Goal: Task Accomplishment & Management: Use online tool/utility

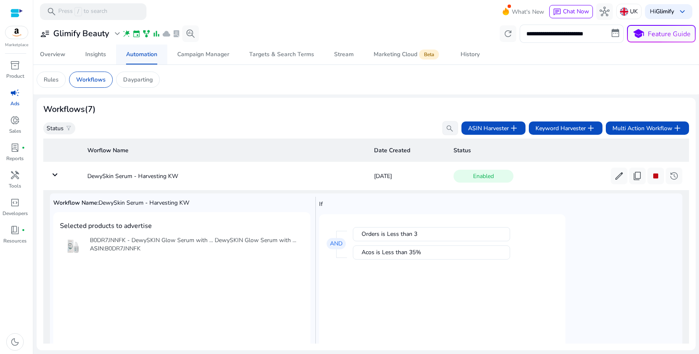
scroll to position [30, 0]
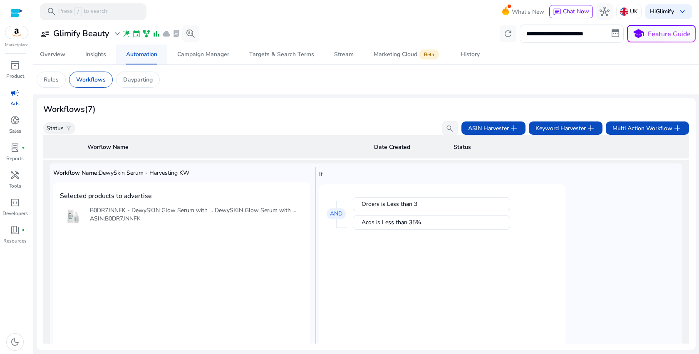
click at [145, 55] on div "Automation" at bounding box center [141, 55] width 31 height 6
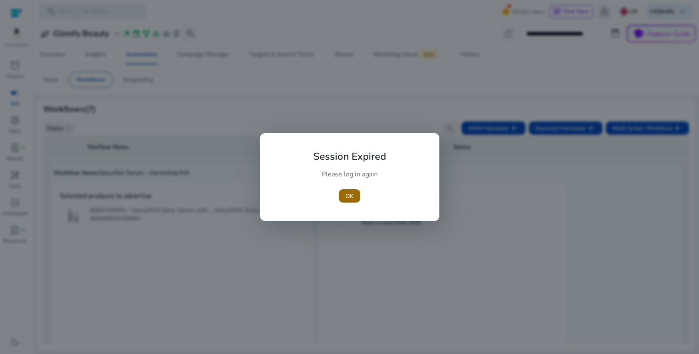
click at [349, 191] on span "button" at bounding box center [350, 196] width 22 height 20
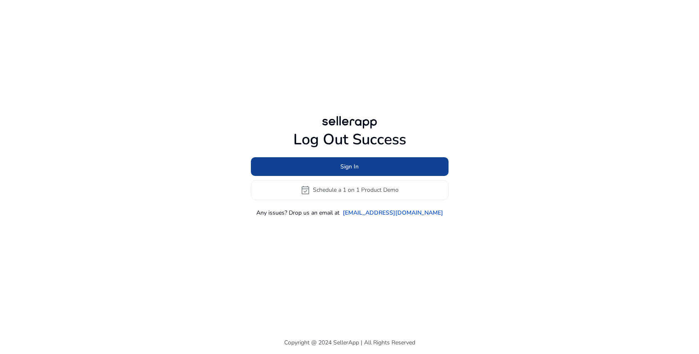
click at [362, 164] on span at bounding box center [350, 166] width 198 height 20
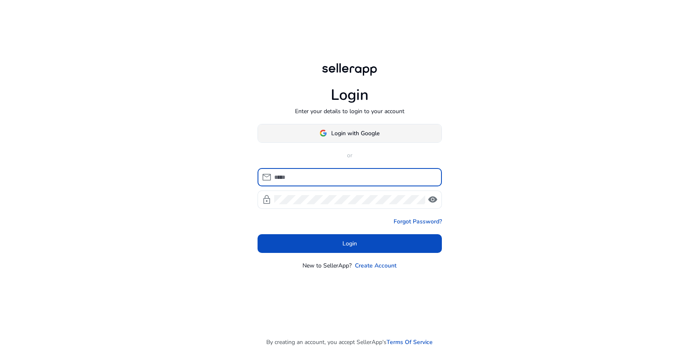
click at [359, 130] on span "Login with Google" at bounding box center [355, 133] width 48 height 9
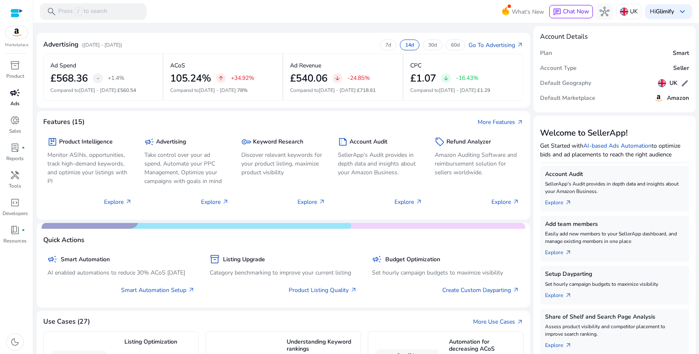
click at [12, 94] on span "campaign" at bounding box center [15, 93] width 10 height 10
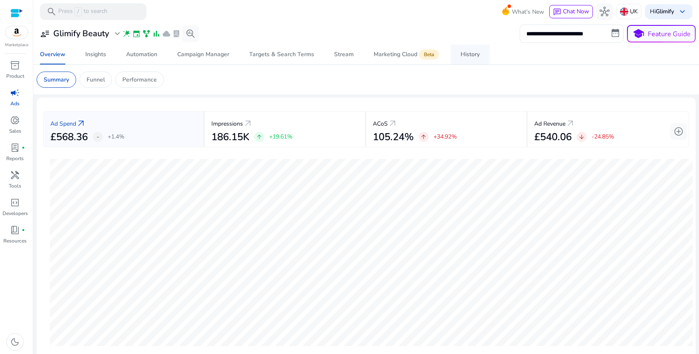
click at [468, 52] on div "History" at bounding box center [470, 55] width 19 height 6
click at [471, 55] on div "History" at bounding box center [470, 55] width 19 height 6
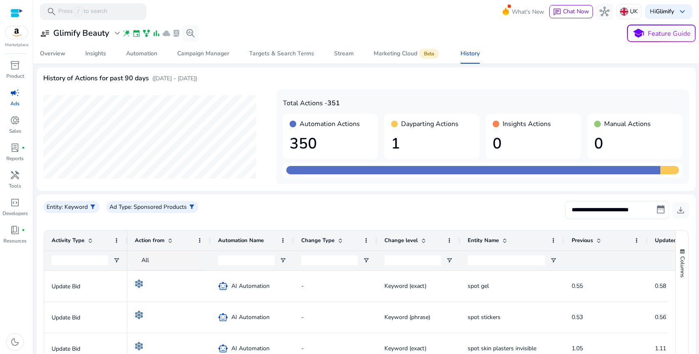
scroll to position [12, 0]
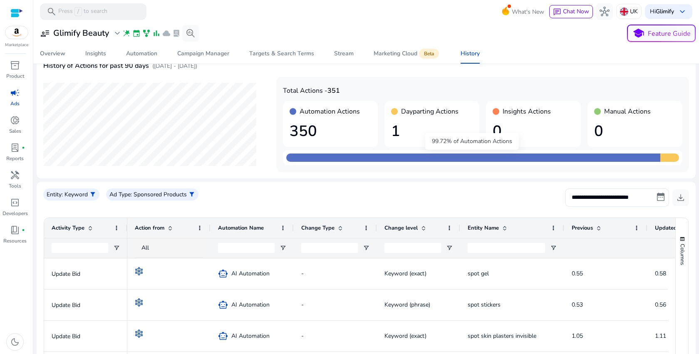
click at [437, 137] on div "99.72% of Automation Actions" at bounding box center [472, 141] width 94 height 17
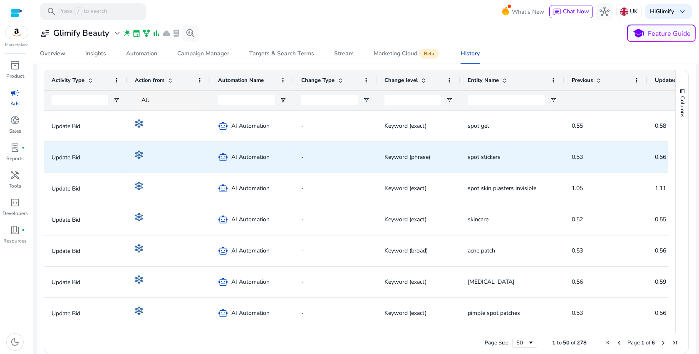
scroll to position [0, 0]
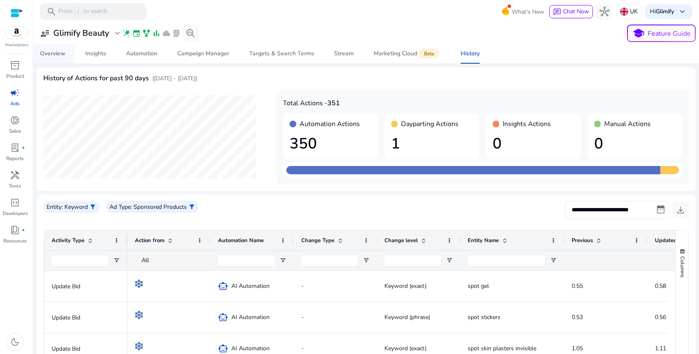
click at [54, 52] on div "Overview" at bounding box center [52, 54] width 25 height 6
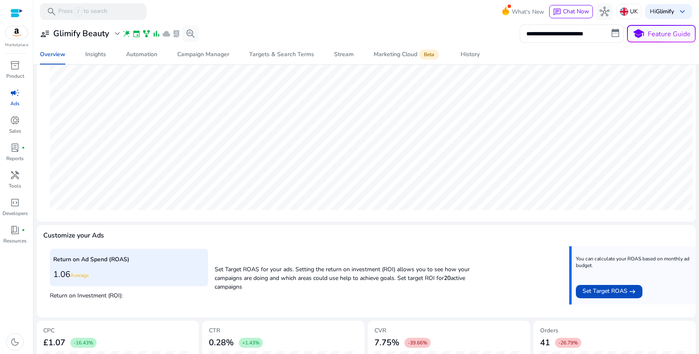
scroll to position [228, 0]
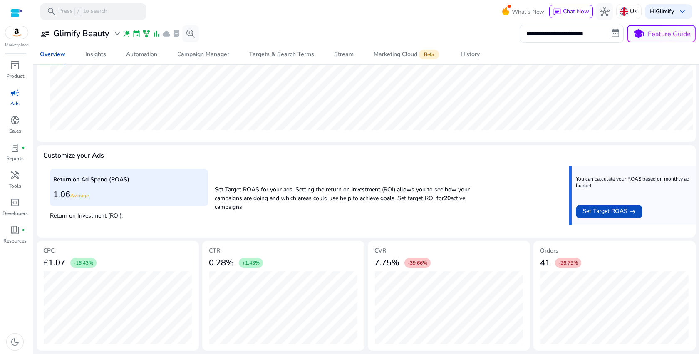
click at [97, 190] on h3 "1.06 Average" at bounding box center [128, 195] width 151 height 10
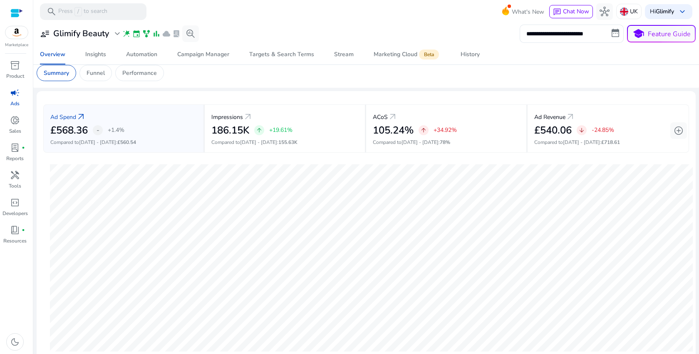
scroll to position [0, 0]
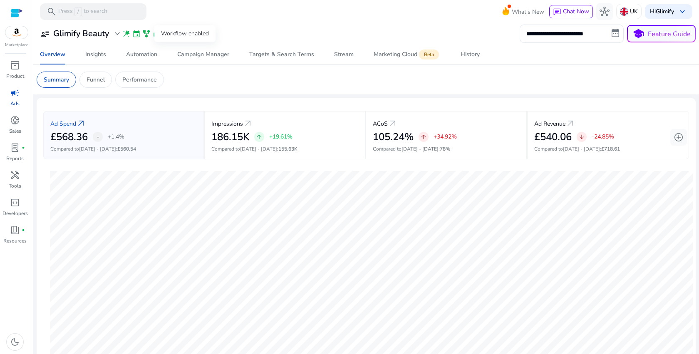
click at [144, 32] on span "family_history" at bounding box center [146, 34] width 8 height 8
click at [90, 78] on p "Funnel" at bounding box center [96, 79] width 18 height 9
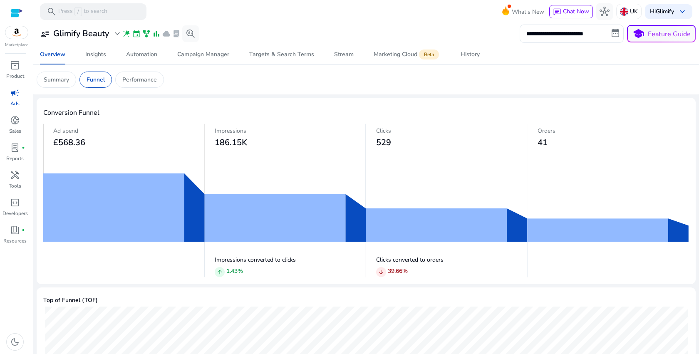
click at [134, 210] on img at bounding box center [366, 201] width 646 height 154
click at [189, 216] on img at bounding box center [366, 201] width 646 height 154
click at [156, 84] on div "Performance" at bounding box center [139, 80] width 49 height 16
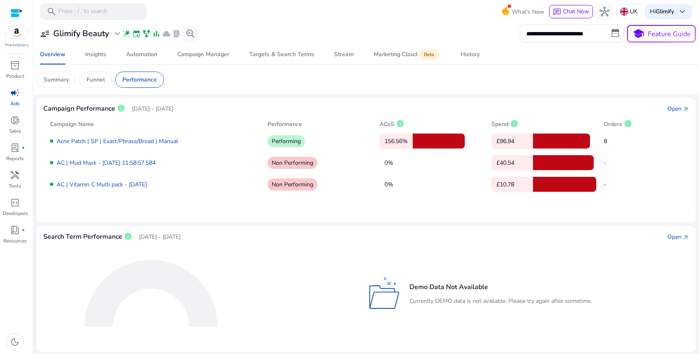
click at [174, 105] on p "Aug 7, 2025 - Sep 6, 2025" at bounding box center [153, 108] width 42 height 9
click at [551, 137] on div at bounding box center [561, 141] width 57 height 15
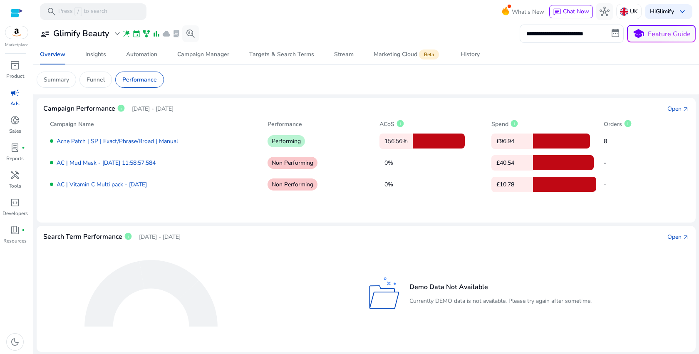
click at [551, 137] on div at bounding box center [561, 141] width 57 height 15
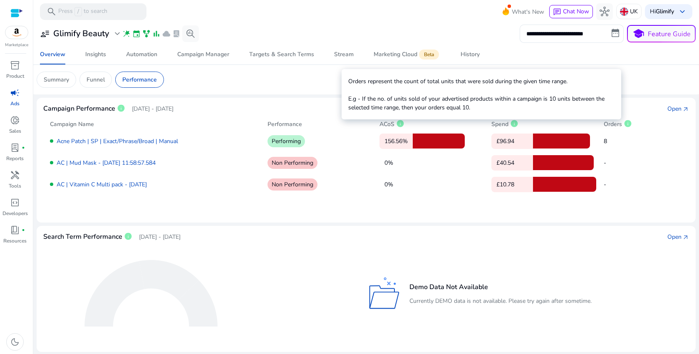
click at [625, 126] on span "info" at bounding box center [628, 123] width 8 height 8
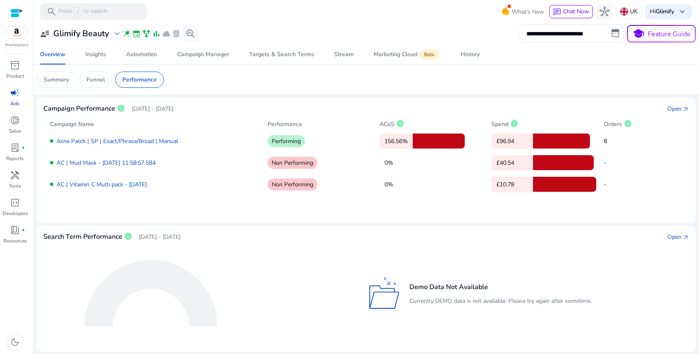
click at [640, 175] on div "Acne Patch | SP | Exact/Phrase/Broad | Manual Performing 156.56% £96.94 8 AC | …" at bounding box center [366, 160] width 632 height 63
click at [548, 162] on div at bounding box center [563, 162] width 61 height 15
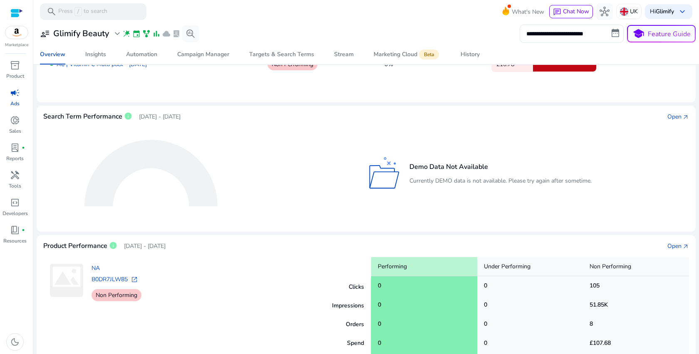
scroll to position [164, 0]
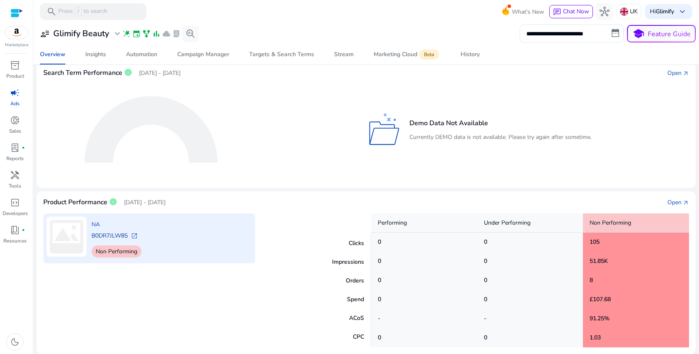
click at [121, 233] on link "B0DR7JLW85" at bounding box center [110, 236] width 36 height 8
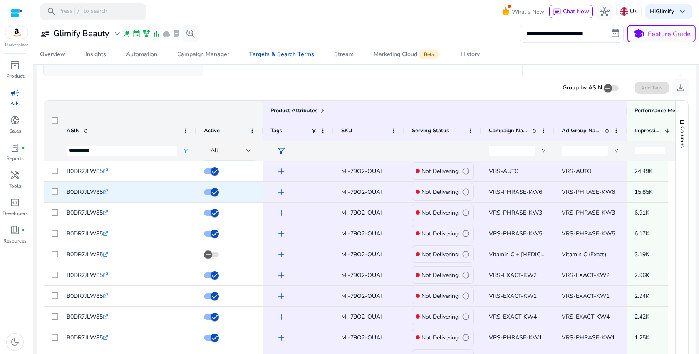
scroll to position [62, 0]
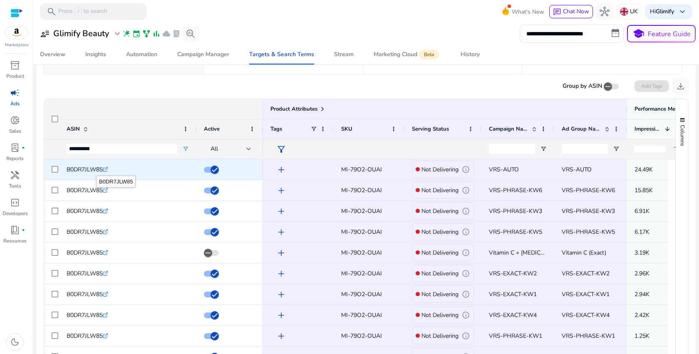
click at [105, 166] on link ".st0{fill:#2c8af8}" at bounding box center [105, 170] width 5 height 8
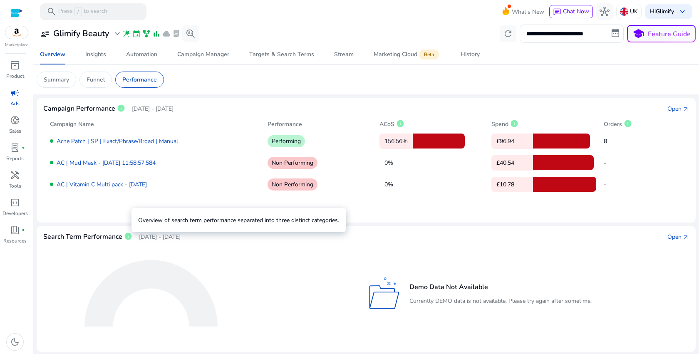
click at [126, 235] on span "info" at bounding box center [128, 236] width 8 height 8
click at [15, 124] on span "donut_small" at bounding box center [15, 120] width 10 height 10
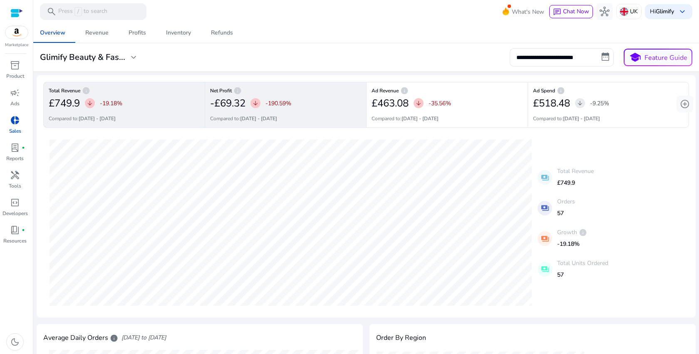
click at [253, 107] on div "arrow_downward" at bounding box center [256, 103] width 10 height 10
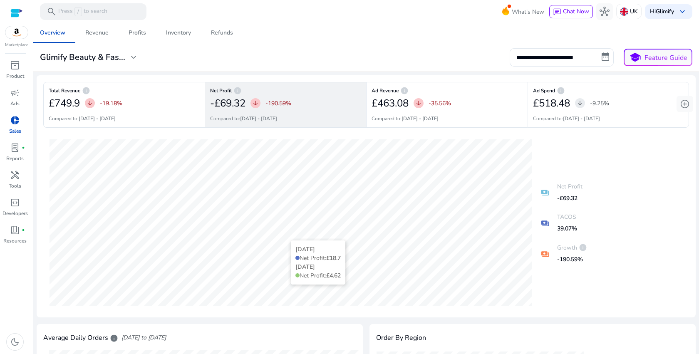
scroll to position [20, 0]
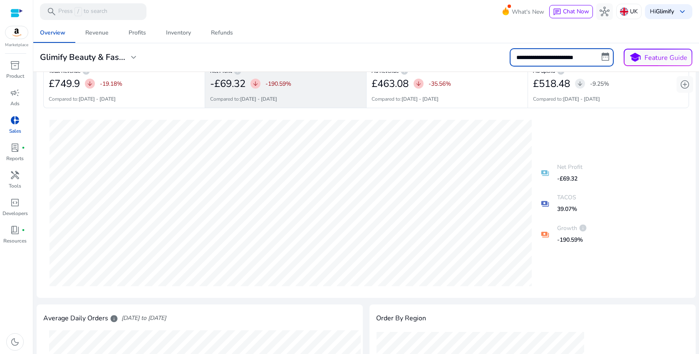
click at [604, 55] on input "**********" at bounding box center [562, 57] width 104 height 18
select select "*"
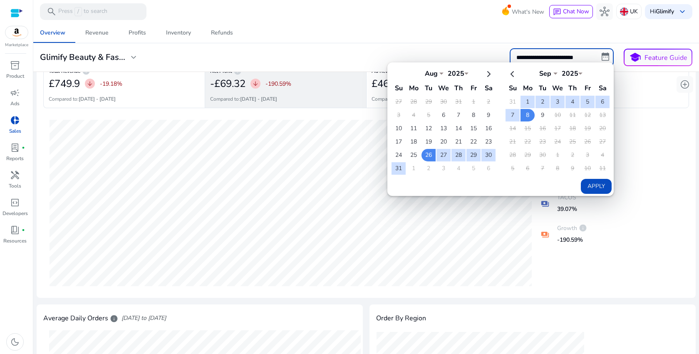
click at [604, 55] on input "**********" at bounding box center [562, 57] width 104 height 18
click at [638, 182] on div "04-09-2025 Net Profit: £13.65 21-08-2025 Net Profit: -£22.71 payments Net Profi…" at bounding box center [366, 203] width 646 height 176
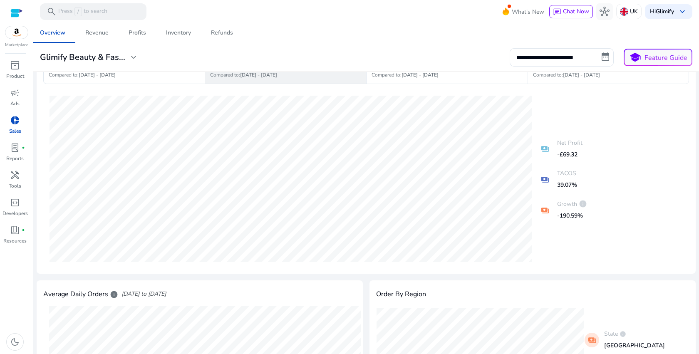
scroll to position [0, 0]
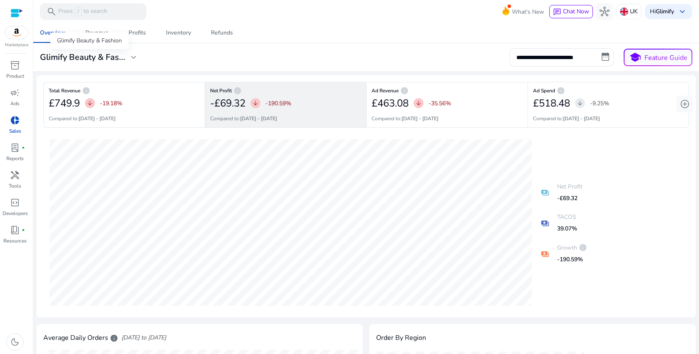
click at [130, 55] on span "expand_more" at bounding box center [134, 57] width 10 height 10
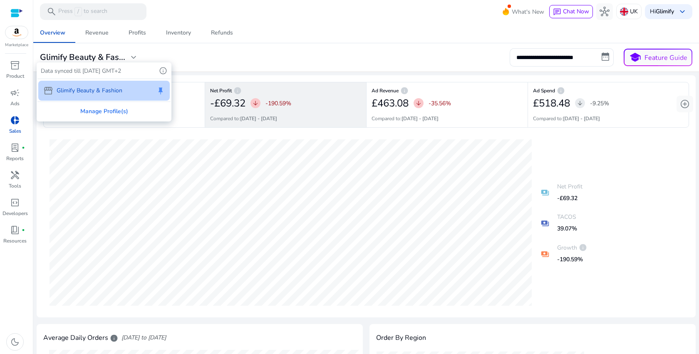
click at [130, 55] on div at bounding box center [349, 177] width 699 height 354
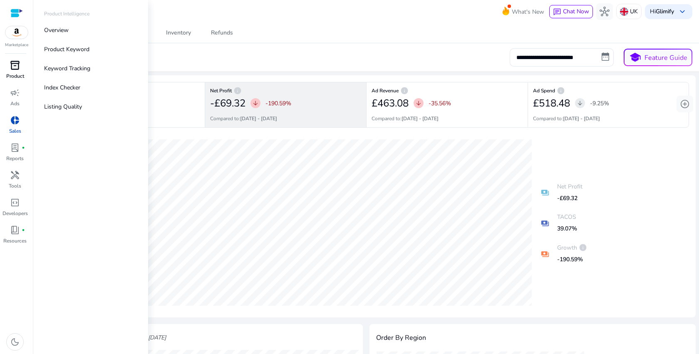
click at [15, 67] on span "inventory_2" at bounding box center [15, 65] width 10 height 10
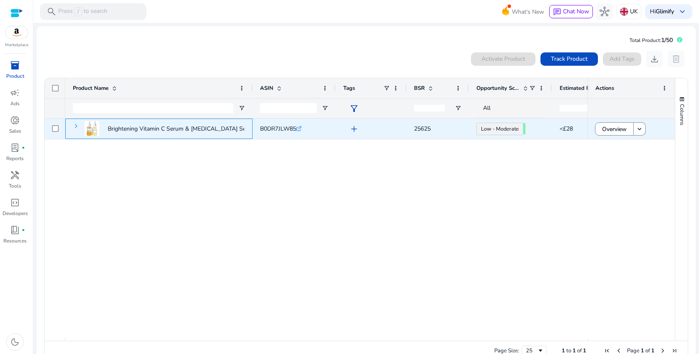
click at [77, 125] on span at bounding box center [76, 126] width 7 height 7
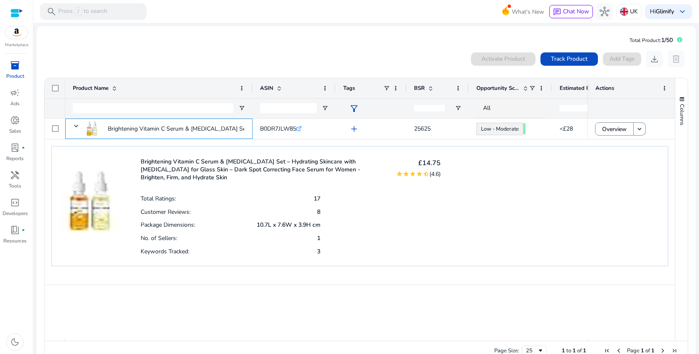
scroll to position [18, 0]
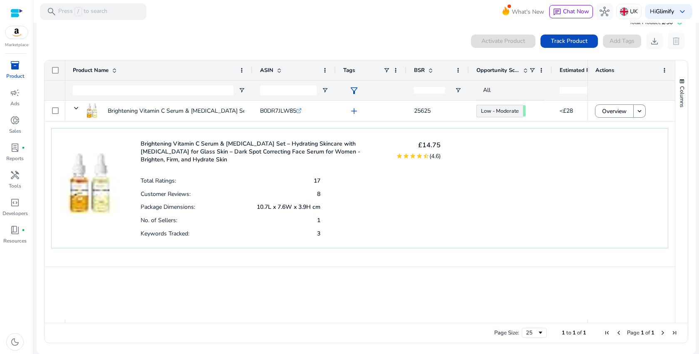
click at [424, 143] on h4 "£14.75" at bounding box center [418, 145] width 45 height 8
click at [423, 157] on mat-icon "star_half" at bounding box center [426, 156] width 7 height 7
click at [341, 144] on p "Brightening Vitamin C Serum & [MEDICAL_DATA] Set – Hydrating Skincare with [MED…" at bounding box center [263, 152] width 245 height 24
click at [12, 88] on span "campaign" at bounding box center [15, 93] width 10 height 10
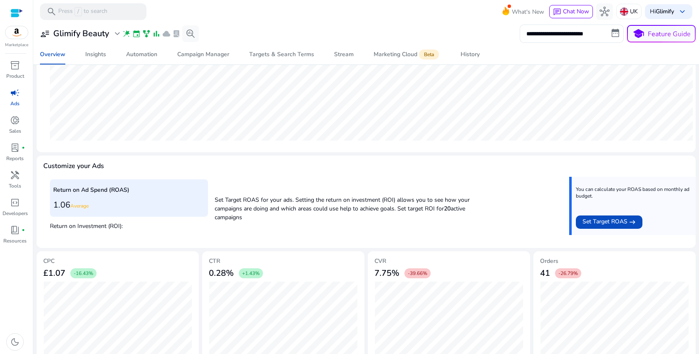
scroll to position [228, 0]
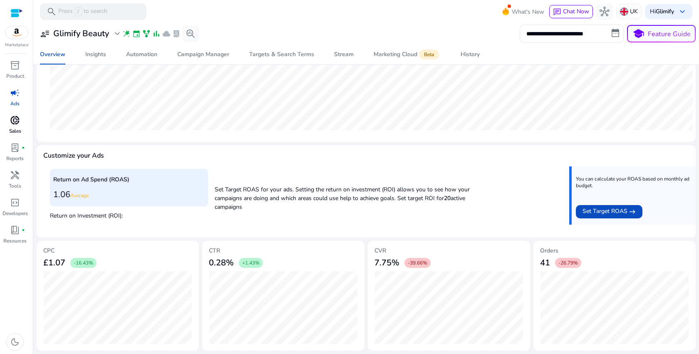
click at [12, 119] on span "donut_small" at bounding box center [15, 120] width 10 height 10
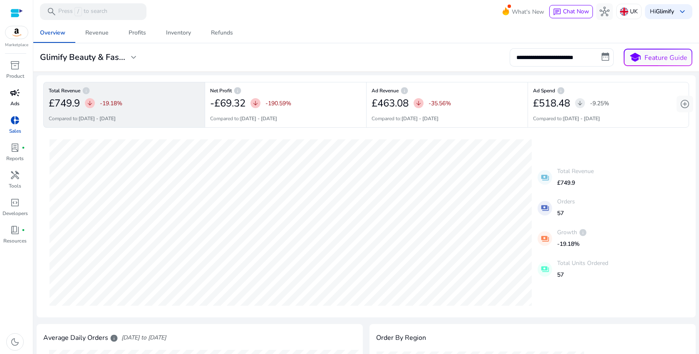
click at [7, 88] on div "campaign" at bounding box center [14, 92] width 23 height 13
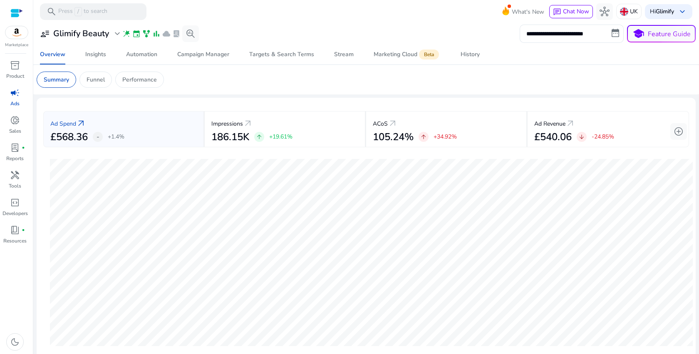
click at [201, 77] on app-sa-custom-tab "Summary Funnel Performance" at bounding box center [366, 80] width 659 height 16
click at [136, 35] on span "event" at bounding box center [136, 34] width 8 height 8
click at [136, 52] on div "Automation" at bounding box center [141, 55] width 31 height 6
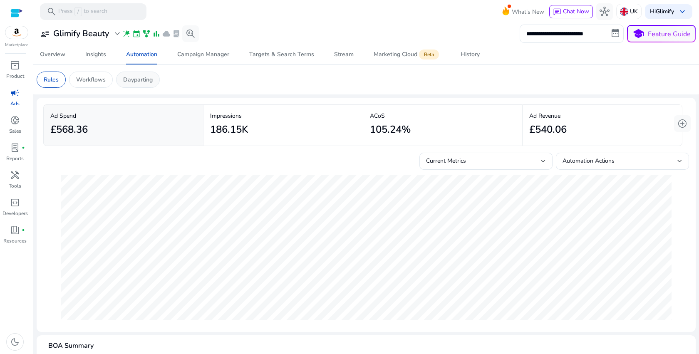
click at [140, 84] on div "Dayparting" at bounding box center [138, 80] width 44 height 16
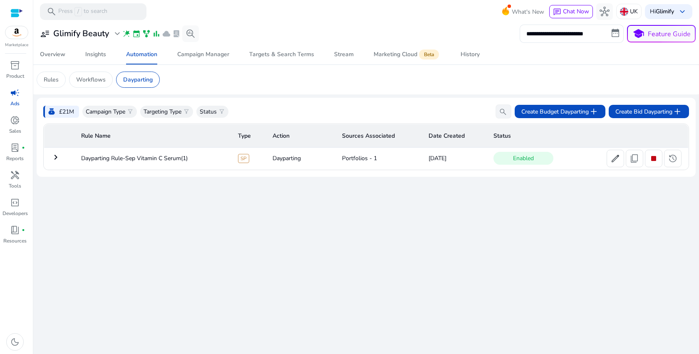
click at [294, 160] on td "Dayparting" at bounding box center [300, 159] width 69 height 22
click at [198, 162] on td "Dayparting Rule-Sep Vitamin C Serum(1)" at bounding box center [152, 159] width 157 height 22
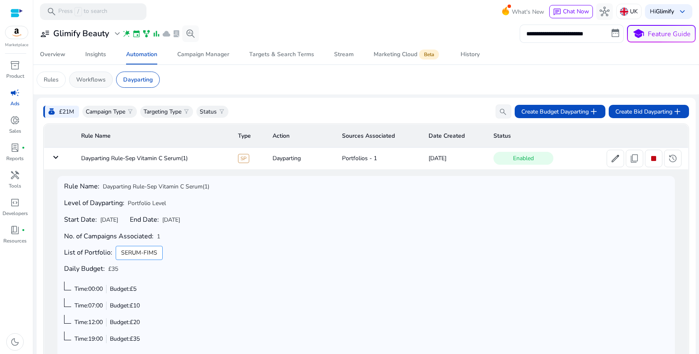
click at [79, 80] on p "Workflows" at bounding box center [91, 79] width 30 height 9
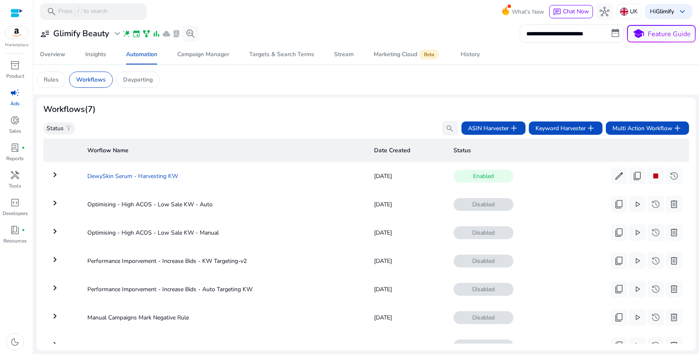
click at [120, 179] on td "DewySkin Serum - Harvesting KW" at bounding box center [224, 176] width 287 height 22
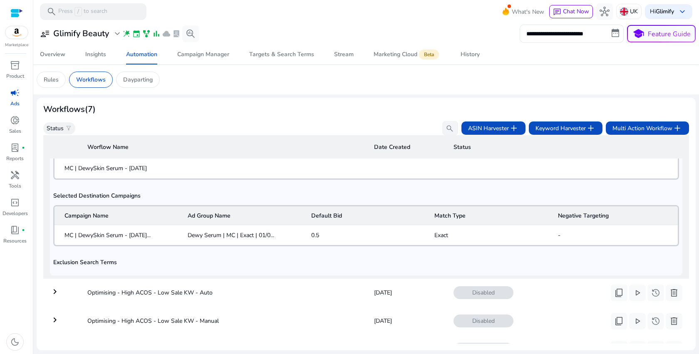
scroll to position [335, 0]
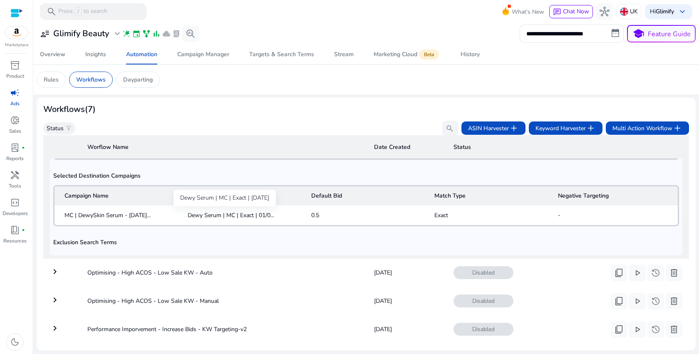
click at [210, 217] on span "Dewy Serum | MC | Exact | 01/0..." at bounding box center [231, 215] width 87 height 9
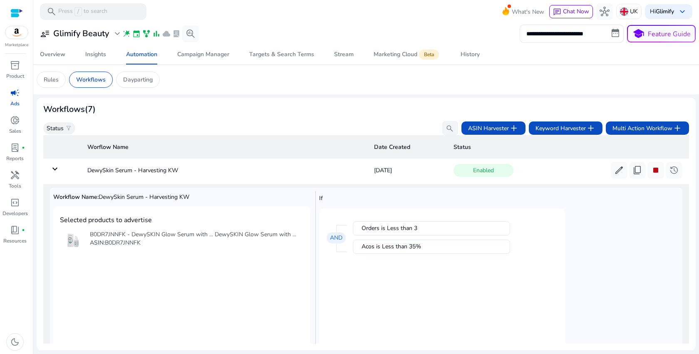
scroll to position [0, 0]
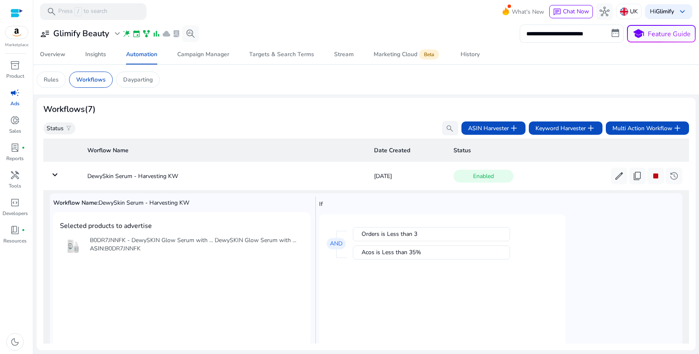
click at [410, 257] on span "35%" at bounding box center [415, 252] width 12 height 8
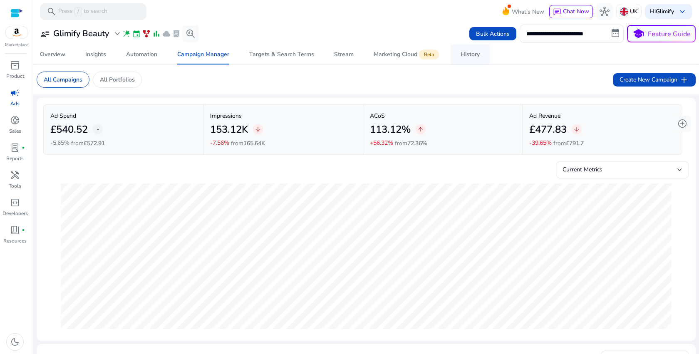
click at [467, 49] on span "History" at bounding box center [470, 55] width 19 height 20
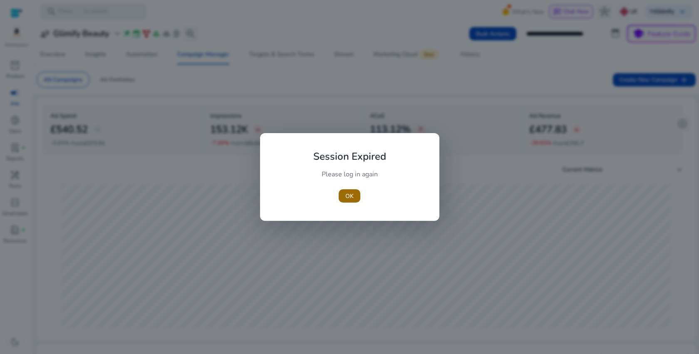
click at [349, 187] on span "button" at bounding box center [350, 196] width 22 height 20
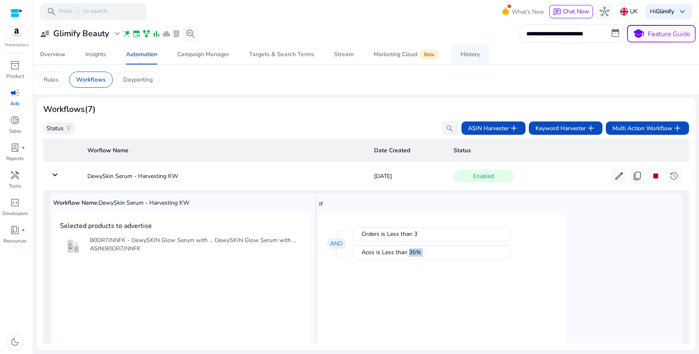
click at [461, 52] on div "History" at bounding box center [470, 55] width 19 height 6
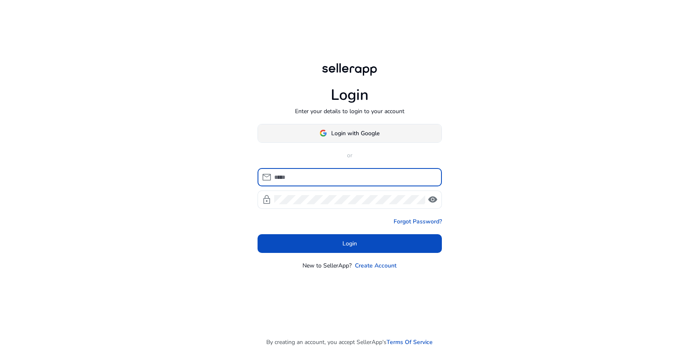
click at [375, 135] on span "Login with Google" at bounding box center [355, 133] width 48 height 9
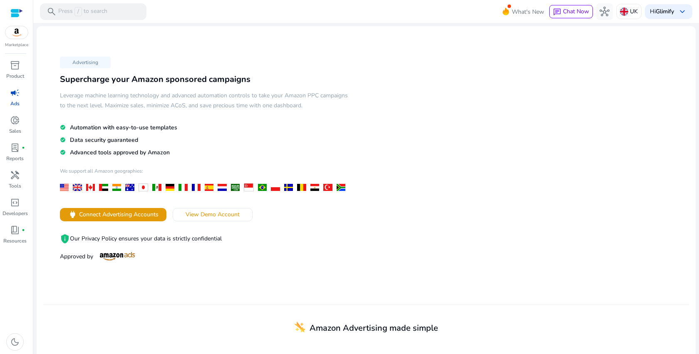
click at [21, 32] on img at bounding box center [16, 32] width 22 height 12
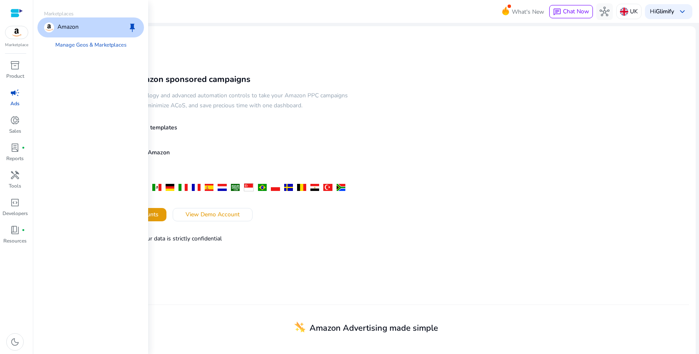
click at [50, 32] on img at bounding box center [49, 27] width 10 height 10
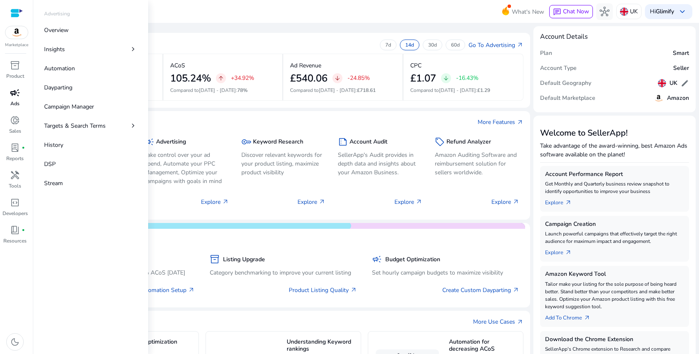
click at [8, 92] on div "campaign" at bounding box center [14, 92] width 23 height 13
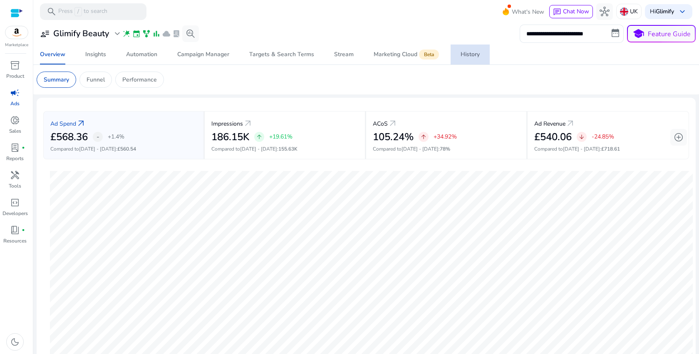
click at [462, 49] on span "History" at bounding box center [470, 55] width 19 height 20
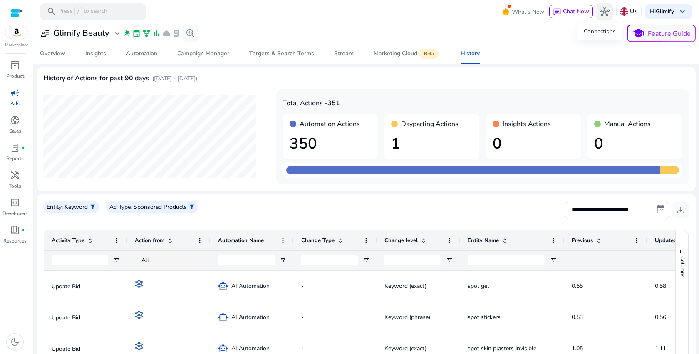
click at [600, 13] on span "hub" at bounding box center [605, 12] width 10 height 10
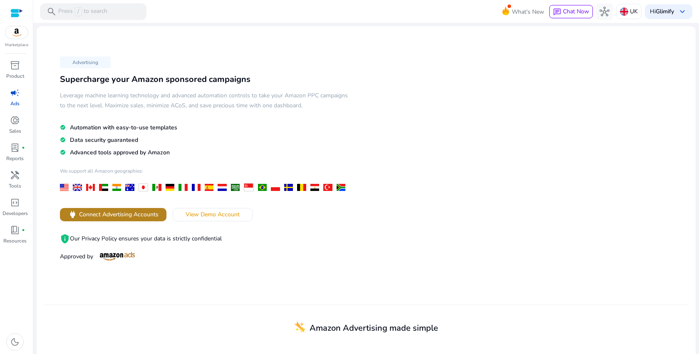
click at [105, 212] on span "Connect Advertising Accounts" at bounding box center [118, 214] width 79 height 9
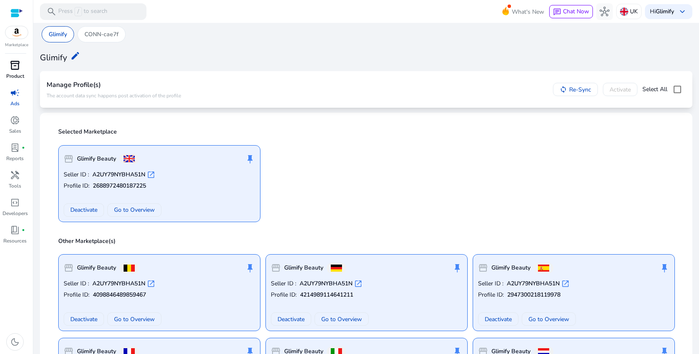
click at [10, 68] on div "inventory_2" at bounding box center [14, 65] width 23 height 13
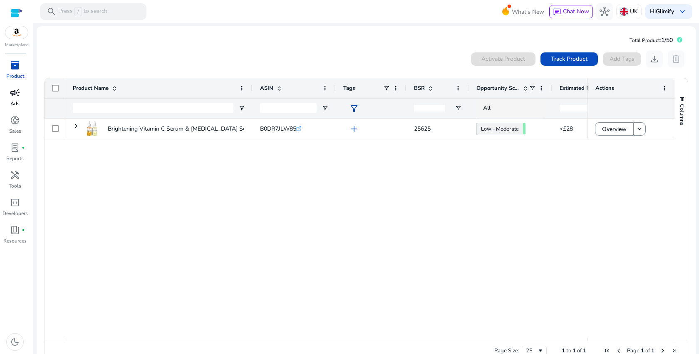
click at [16, 104] on p "Ads" at bounding box center [14, 103] width 9 height 7
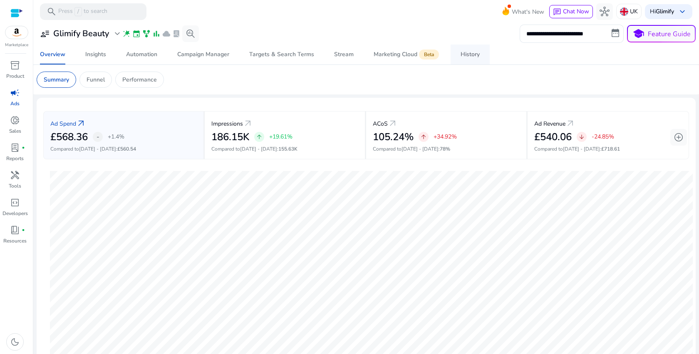
click at [464, 49] on span "History" at bounding box center [470, 55] width 19 height 20
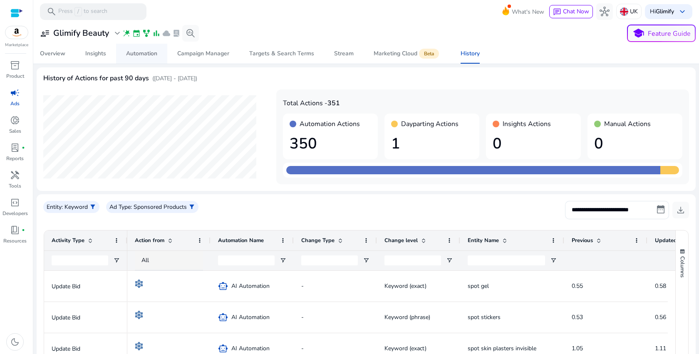
click at [125, 60] on link "Automation" at bounding box center [141, 54] width 51 height 20
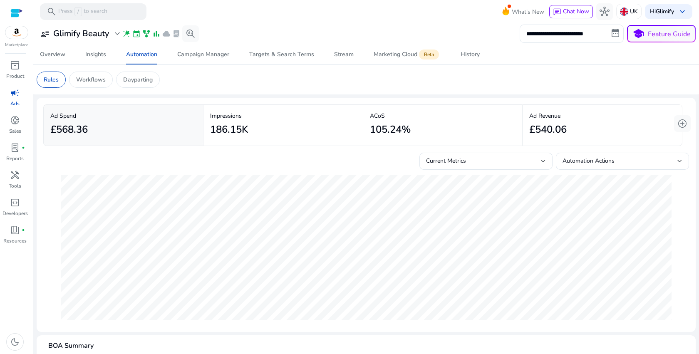
click at [155, 122] on div "£568.36" at bounding box center [123, 129] width 146 height 19
click at [250, 120] on div "186.15K" at bounding box center [283, 129] width 146 height 19
click at [166, 121] on div "£568.36" at bounding box center [123, 129] width 146 height 19
click at [87, 82] on p "Workflows" at bounding box center [91, 79] width 30 height 9
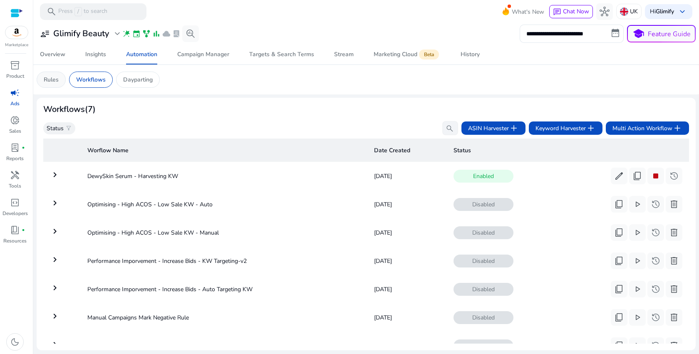
click at [50, 79] on p "Rules" at bounding box center [51, 79] width 15 height 9
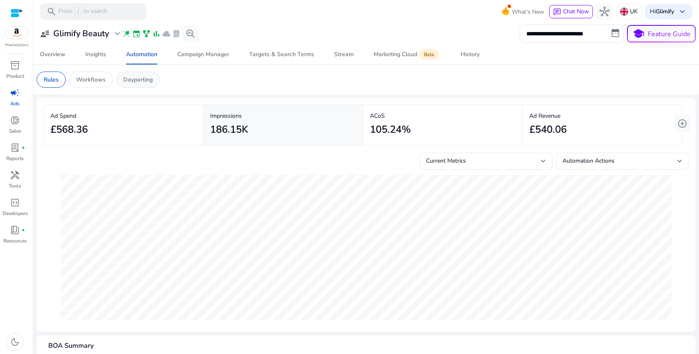
click at [143, 78] on p "Dayparting" at bounding box center [138, 79] width 30 height 9
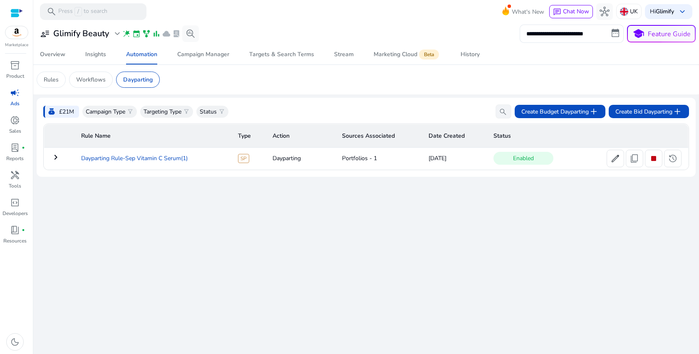
click at [186, 160] on td "Dayparting Rule-Sep Vitamin C Serum(1)" at bounding box center [152, 159] width 157 height 22
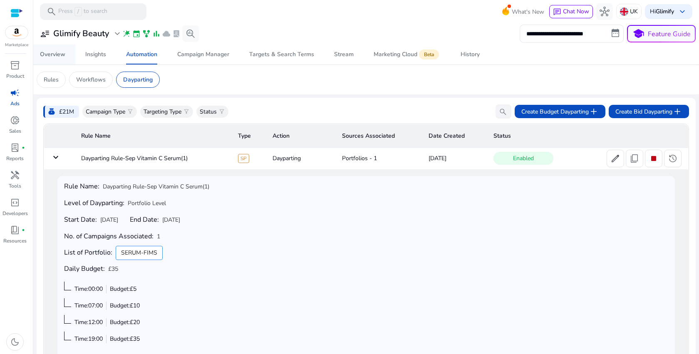
click at [64, 55] on div "Overview" at bounding box center [52, 55] width 25 height 6
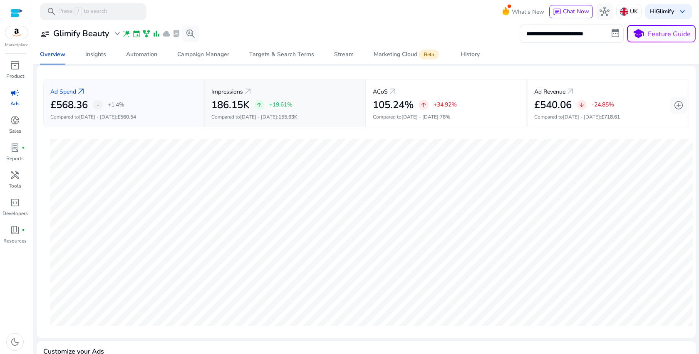
scroll to position [27, 0]
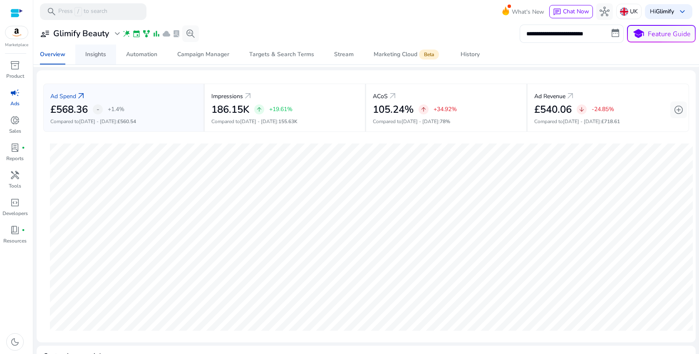
click at [90, 46] on span "Insights" at bounding box center [95, 55] width 21 height 20
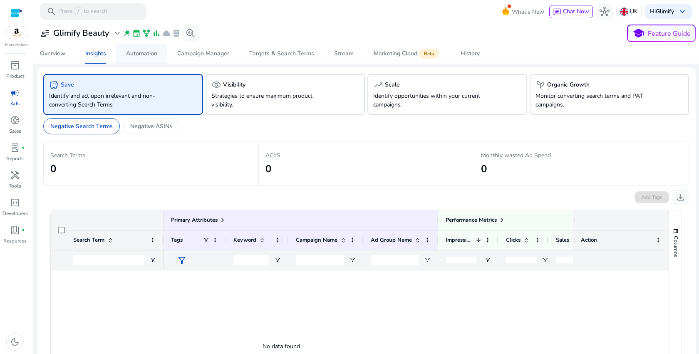
click at [143, 58] on span "Automation" at bounding box center [141, 54] width 31 height 20
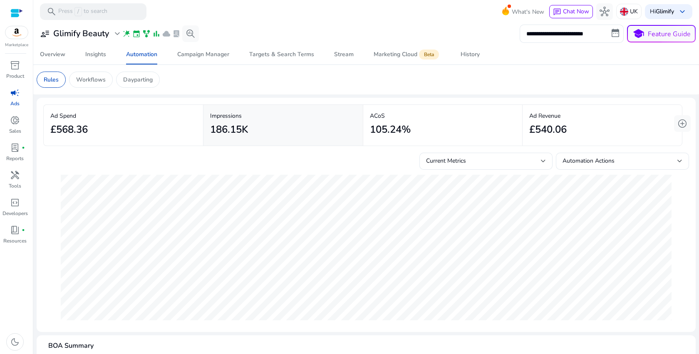
click at [217, 72] on app-sa-custom-tab "Rules Workflows Dayparting" at bounding box center [366, 80] width 659 height 16
click at [215, 67] on mat-card "Rules Workflows Dayparting" at bounding box center [366, 80] width 672 height 30
click at [458, 111] on mat-card "ACoS 105.24%" at bounding box center [442, 125] width 159 height 41
click at [454, 119] on p "ACoS" at bounding box center [443, 116] width 146 height 9
click at [556, 126] on h2 "£540.06" at bounding box center [547, 130] width 37 height 12
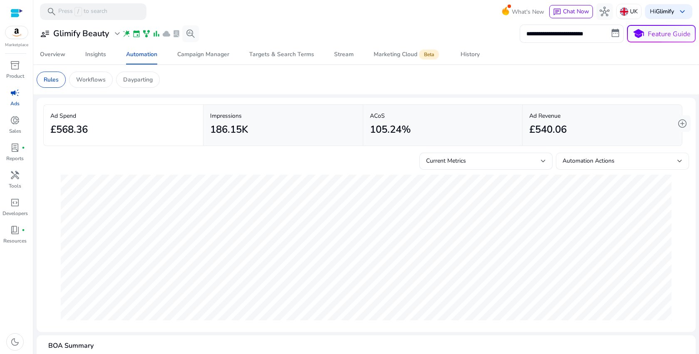
click at [556, 161] on div "Automation Actions" at bounding box center [622, 161] width 133 height 17
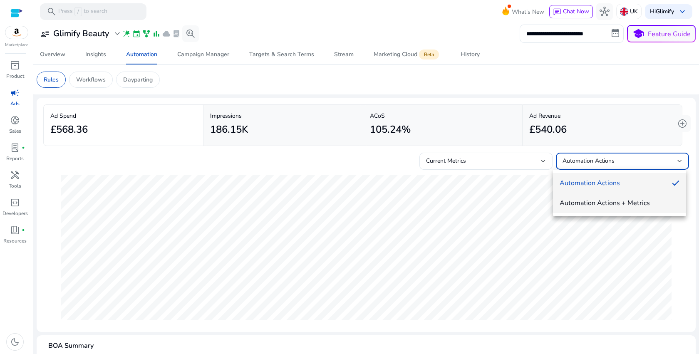
click at [573, 202] on span "Automation Actions + Metrics" at bounding box center [620, 202] width 120 height 9
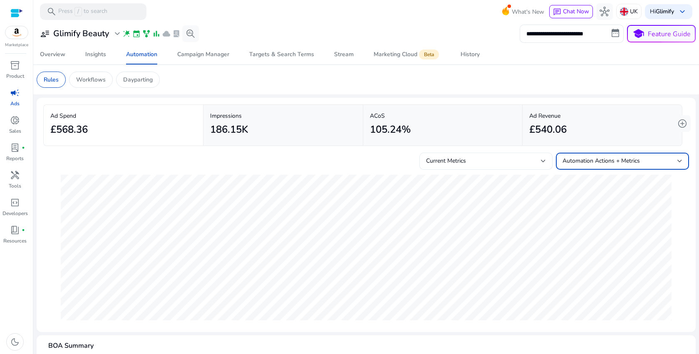
click at [533, 161] on div "Current Metrics" at bounding box center [483, 160] width 115 height 9
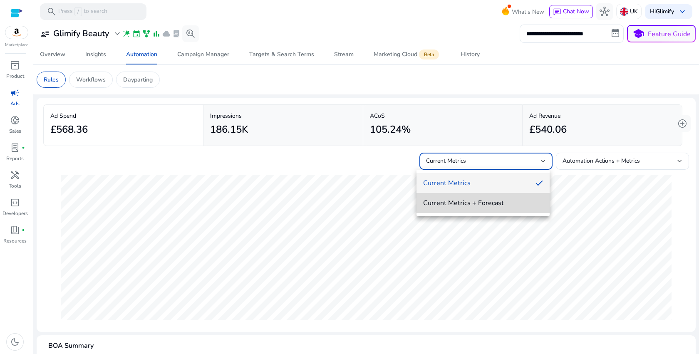
click at [496, 203] on span "Current Metrics + Forecast" at bounding box center [483, 202] width 120 height 9
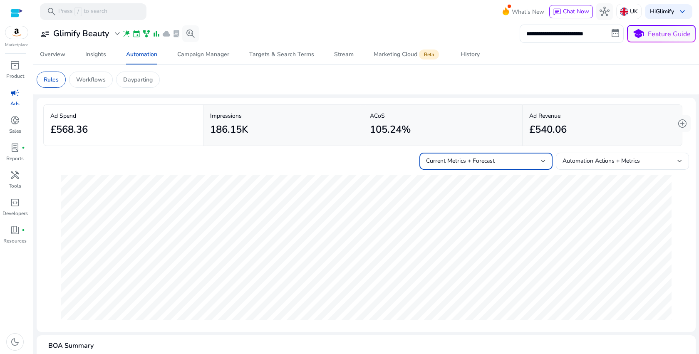
click at [375, 139] on mat-card "ACoS 105.24%" at bounding box center [442, 125] width 159 height 41
click at [304, 114] on p "Impressions" at bounding box center [283, 116] width 146 height 9
click at [141, 124] on div "£568.36" at bounding box center [123, 129] width 146 height 19
click at [266, 141] on mat-card "Impressions 186.15K" at bounding box center [282, 125] width 159 height 41
click at [275, 127] on div "186.15K" at bounding box center [283, 129] width 146 height 19
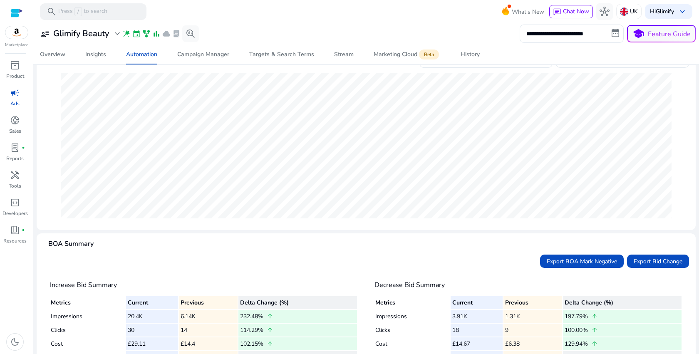
scroll to position [118, 0]
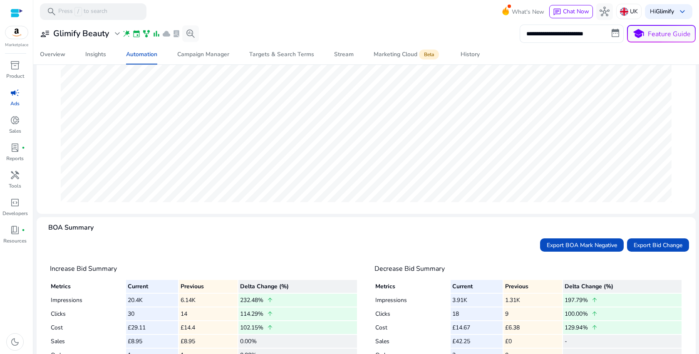
click at [480, 240] on div "Export BOA Mark Negative Export Bid Change" at bounding box center [366, 244] width 646 height 13
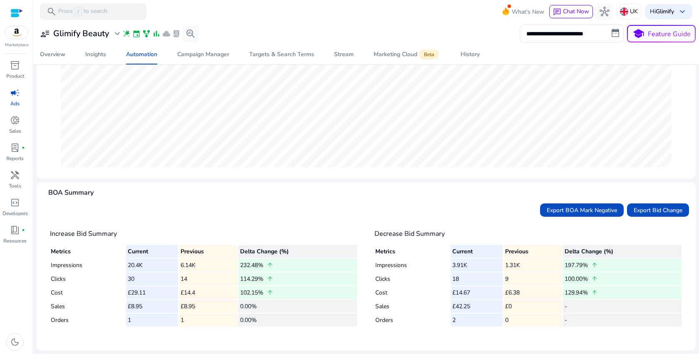
scroll to position [0, 0]
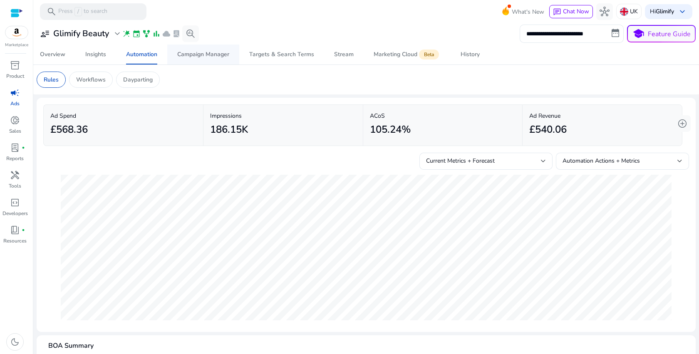
click at [216, 54] on div "Campaign Manager" at bounding box center [203, 55] width 52 height 6
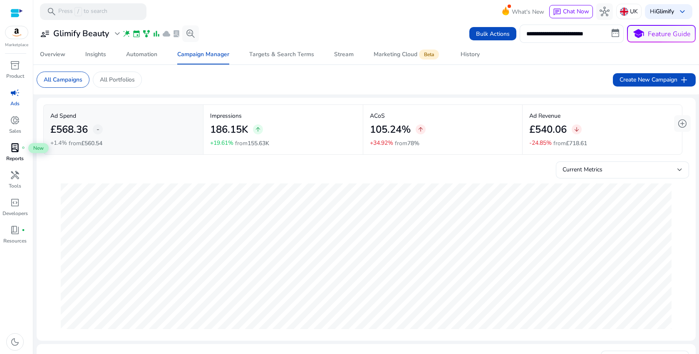
click at [17, 148] on span "lab_profile" at bounding box center [15, 148] width 10 height 10
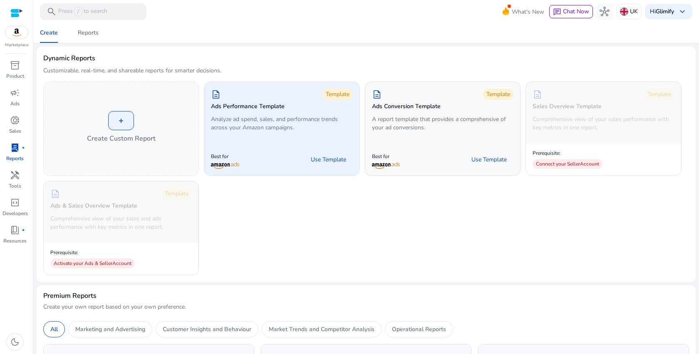
click at [268, 151] on div "Best for Use Template" at bounding box center [281, 159] width 141 height 19
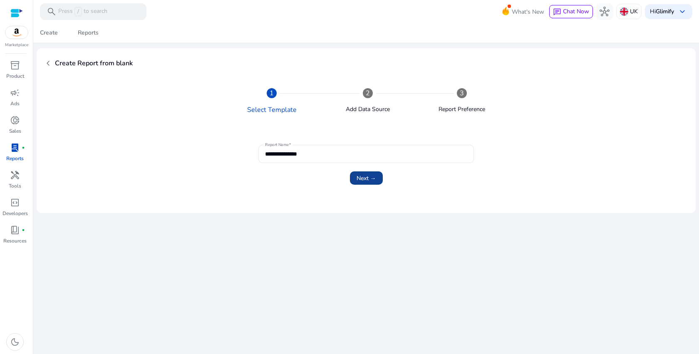
click at [370, 171] on span "submit" at bounding box center [366, 178] width 33 height 20
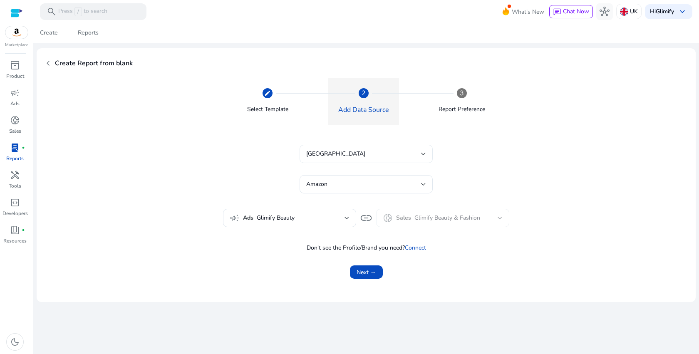
click at [374, 154] on div "[GEOGRAPHIC_DATA]" at bounding box center [363, 153] width 115 height 9
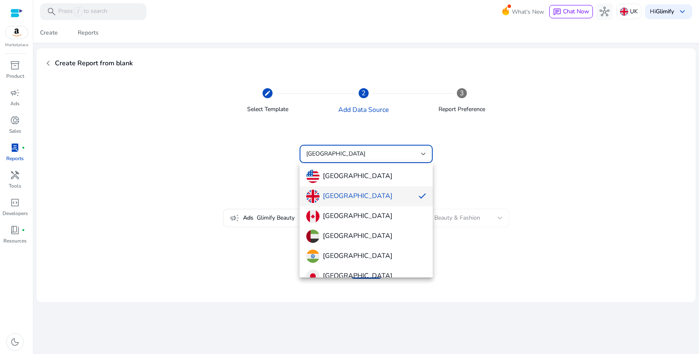
click at [374, 154] on div at bounding box center [349, 177] width 699 height 354
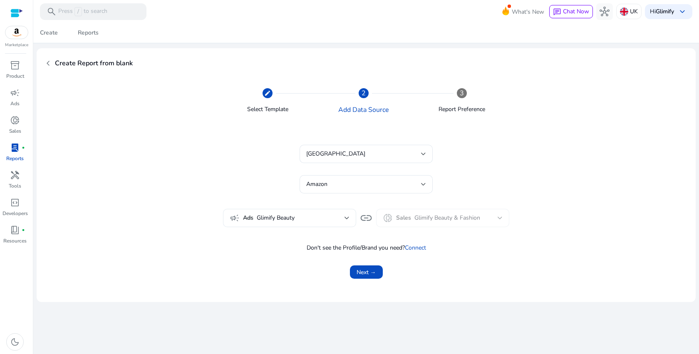
click at [336, 221] on span "Glimify Beauty" at bounding box center [301, 217] width 88 height 9
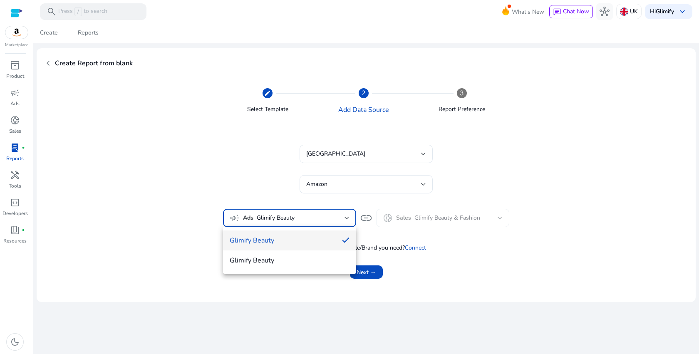
click at [336, 221] on div at bounding box center [349, 177] width 699 height 354
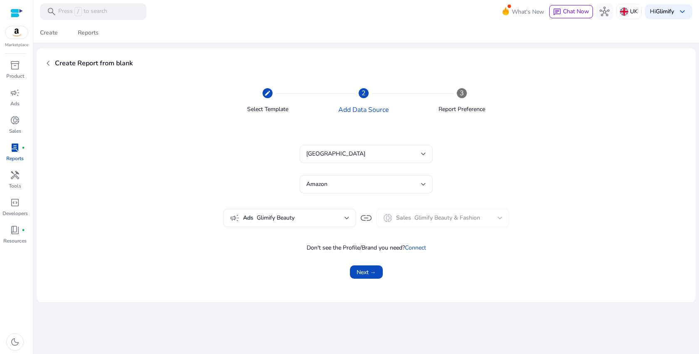
click at [404, 224] on mat-form-field "donut_small Sales Glimify Beauty & Fashion" at bounding box center [442, 218] width 133 height 18
click at [378, 265] on span "submit" at bounding box center [366, 272] width 33 height 20
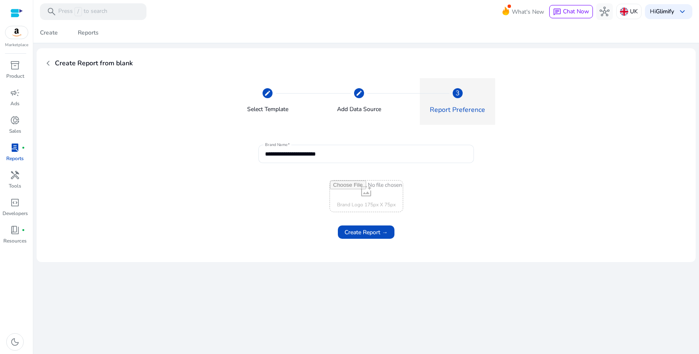
click at [51, 60] on span "chevron_left" at bounding box center [48, 63] width 10 height 10
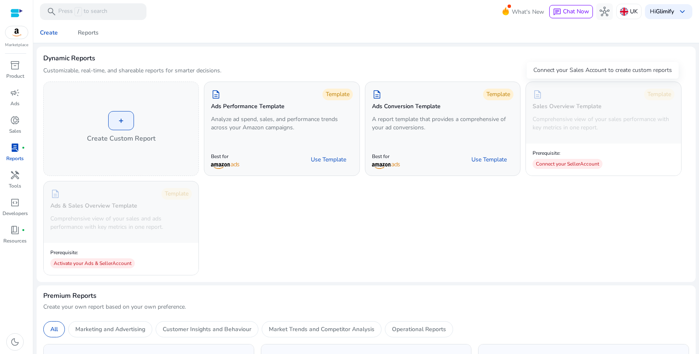
click at [624, 160] on div "Prerequisite: Connect your Seller Account" at bounding box center [603, 158] width 141 height 22
click at [582, 159] on div "Connect your Seller Account" at bounding box center [568, 164] width 70 height 10
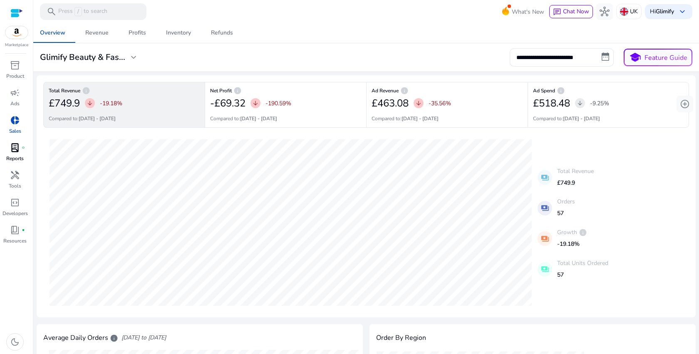
click at [12, 149] on span "lab_profile" at bounding box center [15, 148] width 10 height 10
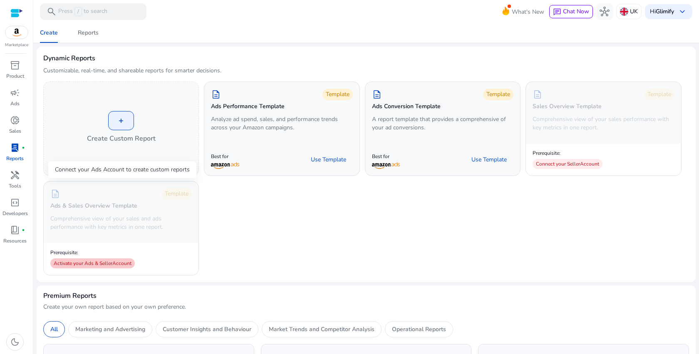
click at [117, 263] on div "Activate your Ads & Seller Account" at bounding box center [92, 263] width 84 height 10
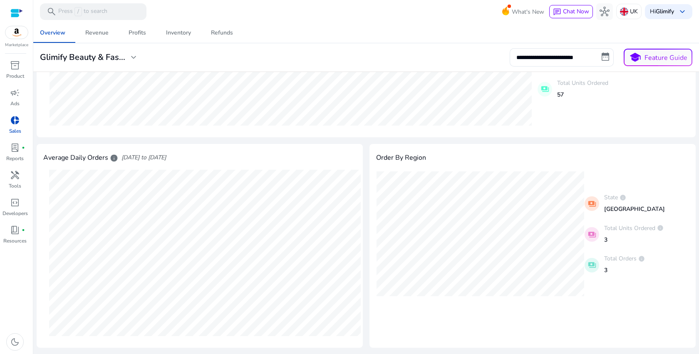
scroll to position [57, 0]
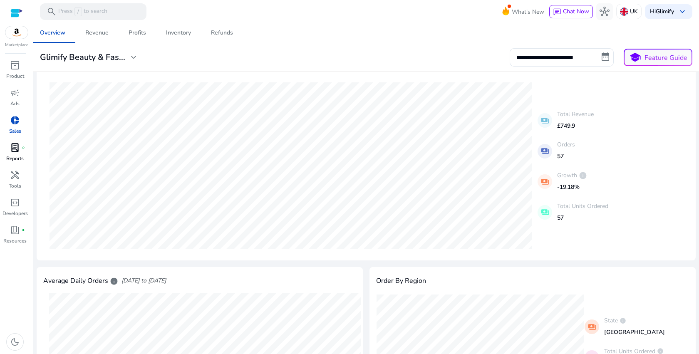
click at [14, 158] on p "Reports" at bounding box center [14, 158] width 17 height 7
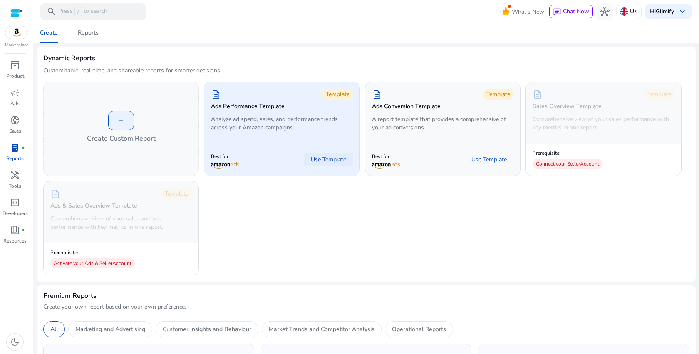
click at [325, 158] on span "Use Template" at bounding box center [328, 160] width 35 height 8
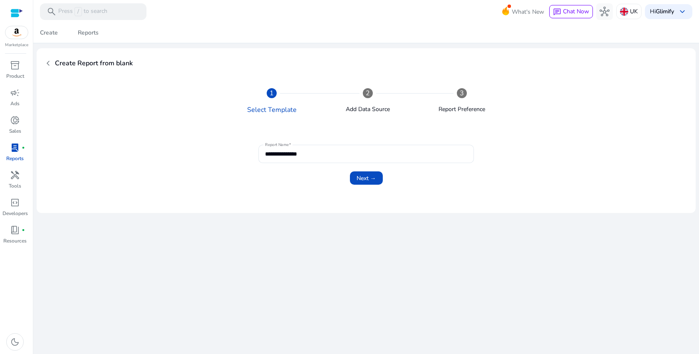
click at [325, 158] on div "**********" at bounding box center [366, 154] width 202 height 18
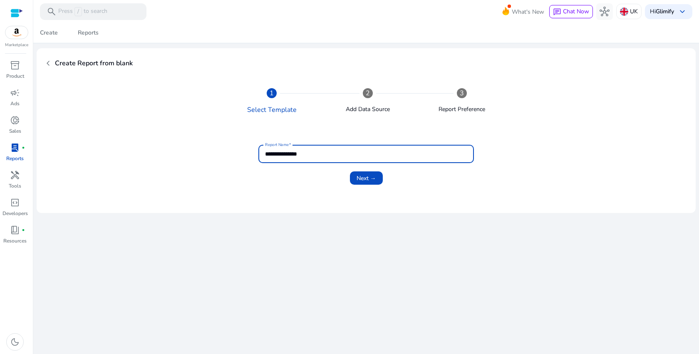
click at [48, 63] on span "chevron_left" at bounding box center [48, 63] width 10 height 10
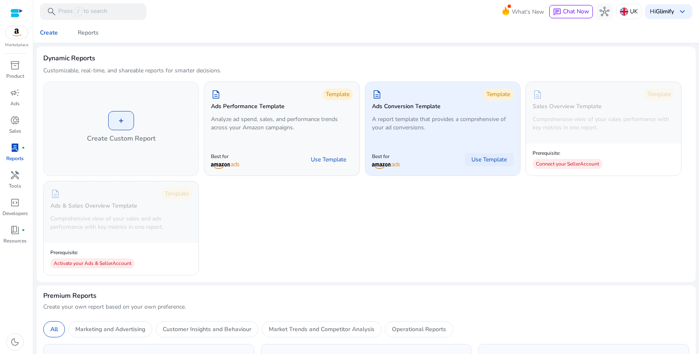
click at [479, 165] on span at bounding box center [489, 160] width 49 height 20
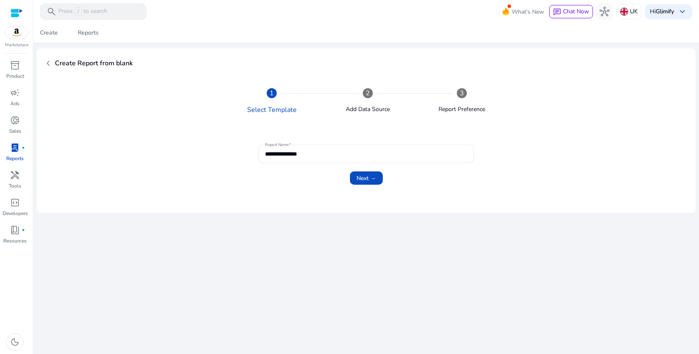
click at [57, 60] on h3 "Create Report from blank" at bounding box center [94, 63] width 78 height 17
click at [45, 63] on span "chevron_left" at bounding box center [48, 63] width 10 height 10
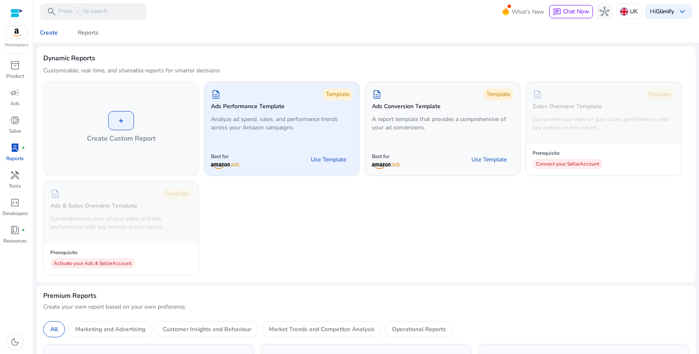
click at [276, 147] on div "Best for Use Template" at bounding box center [281, 160] width 155 height 32
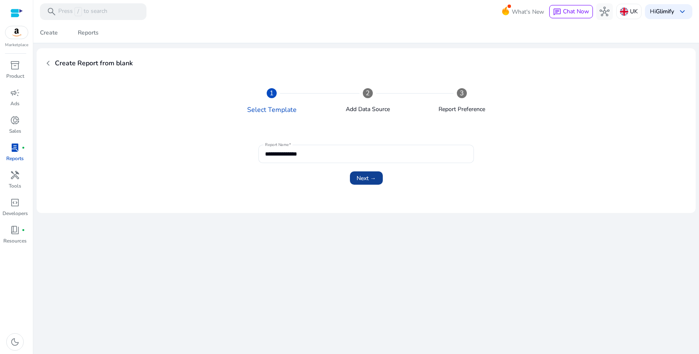
click at [361, 175] on span "Next →" at bounding box center [367, 178] width 20 height 9
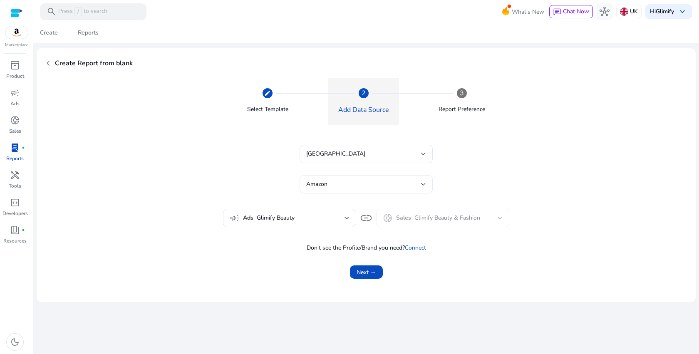
click at [355, 185] on div "Amazon" at bounding box center [363, 184] width 115 height 9
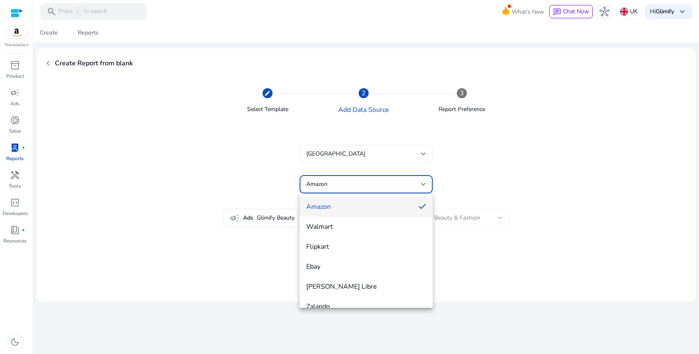
click at [498, 181] on div at bounding box center [349, 177] width 699 height 354
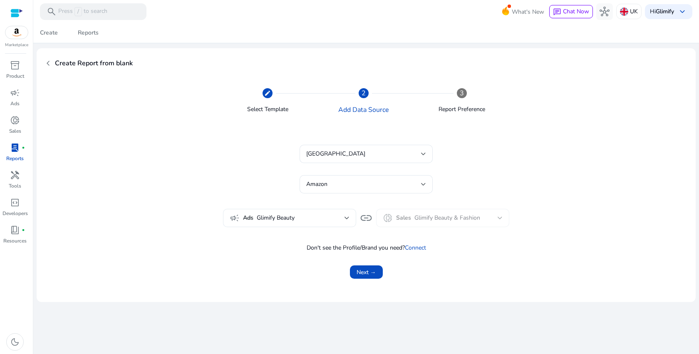
click at [332, 222] on span "Glimify Beauty" at bounding box center [301, 217] width 88 height 9
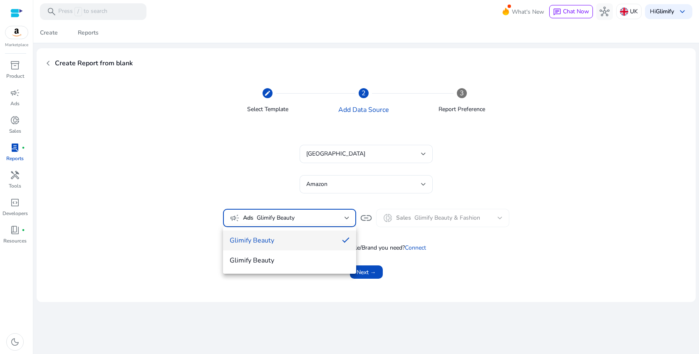
click at [332, 222] on div at bounding box center [349, 177] width 699 height 354
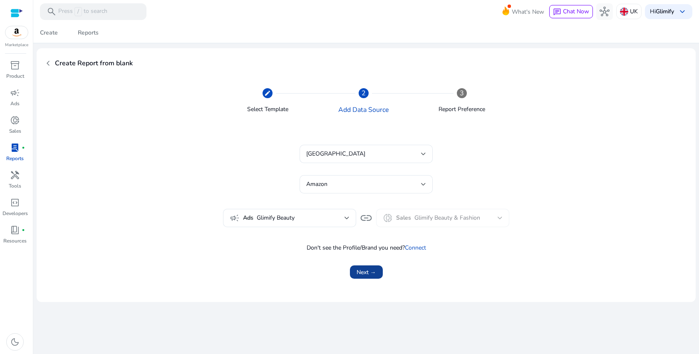
click at [366, 268] on span "Next →" at bounding box center [367, 272] width 20 height 9
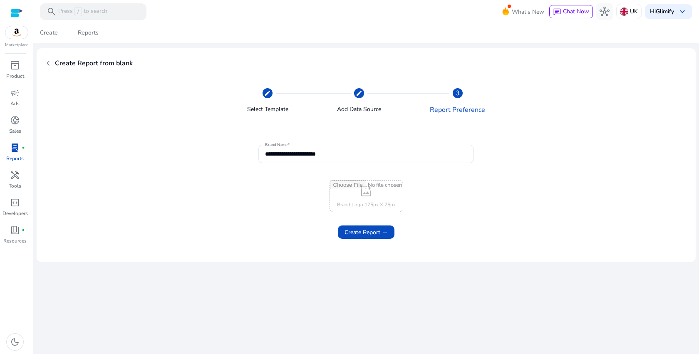
type input "**********"
click at [358, 200] on input "file" at bounding box center [366, 196] width 73 height 31
click at [365, 194] on input "file" at bounding box center [366, 196] width 73 height 31
click at [369, 190] on input "file" at bounding box center [366, 196] width 73 height 31
type input "**********"
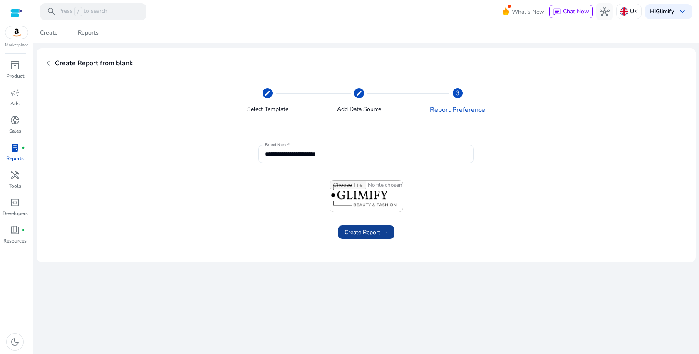
click at [378, 234] on span "Create Report →" at bounding box center [366, 232] width 43 height 9
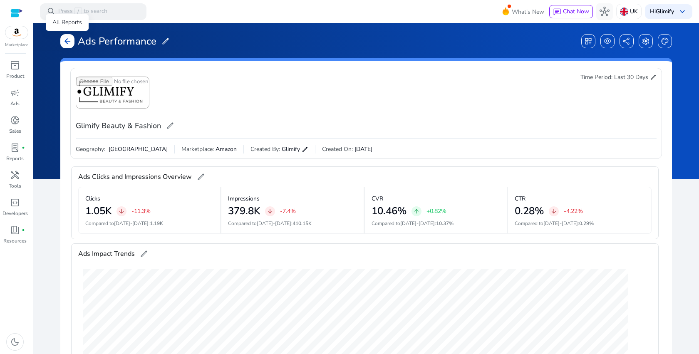
click at [67, 35] on div "arrow_back" at bounding box center [67, 41] width 14 height 14
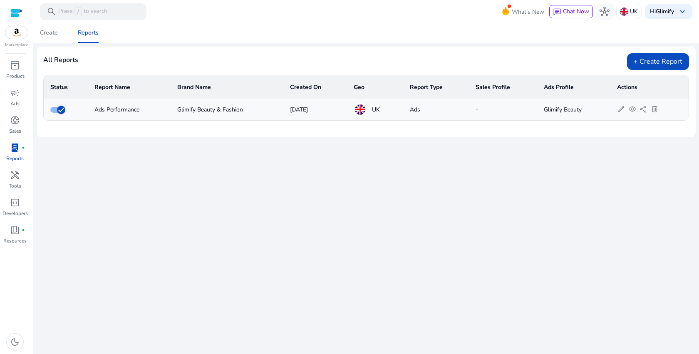
click at [13, 152] on span "lab_profile" at bounding box center [15, 148] width 10 height 10
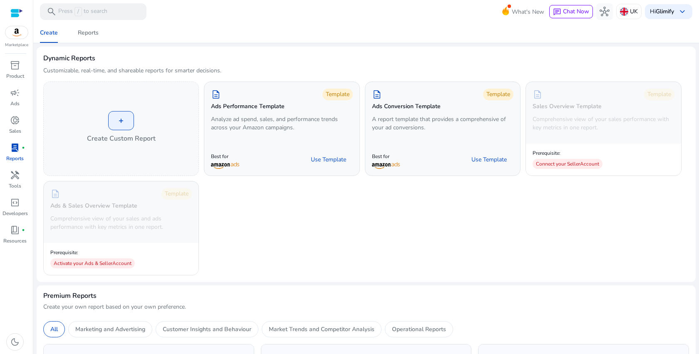
click at [15, 145] on span "lab_profile" at bounding box center [15, 148] width 10 height 10
click at [85, 33] on div "Reports" at bounding box center [88, 33] width 21 height 6
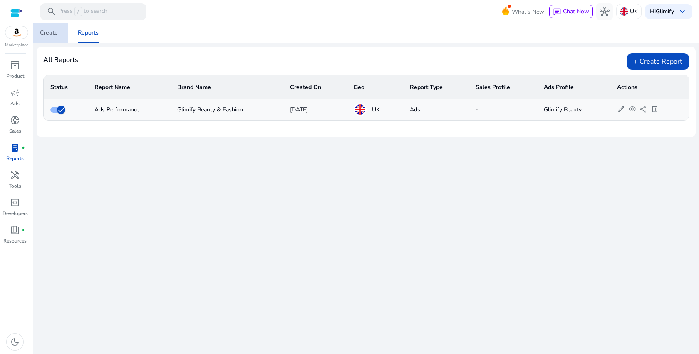
click at [54, 35] on div "Create" at bounding box center [49, 33] width 18 height 6
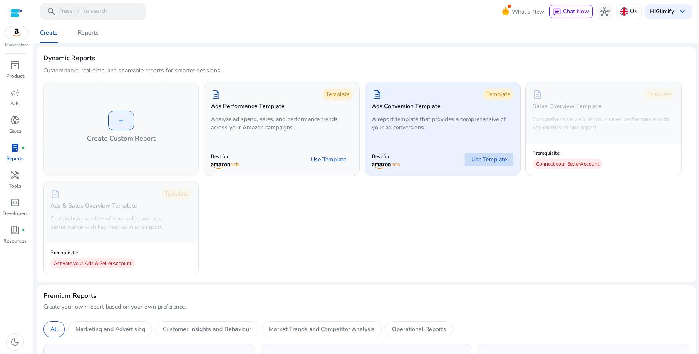
click at [481, 158] on span "Use Template" at bounding box center [488, 160] width 35 height 8
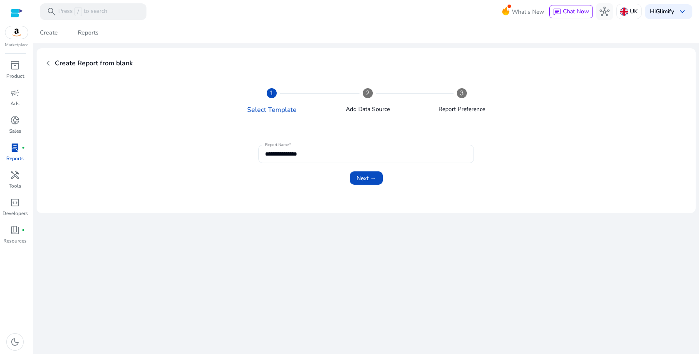
click at [297, 156] on input "**********" at bounding box center [366, 153] width 202 height 9
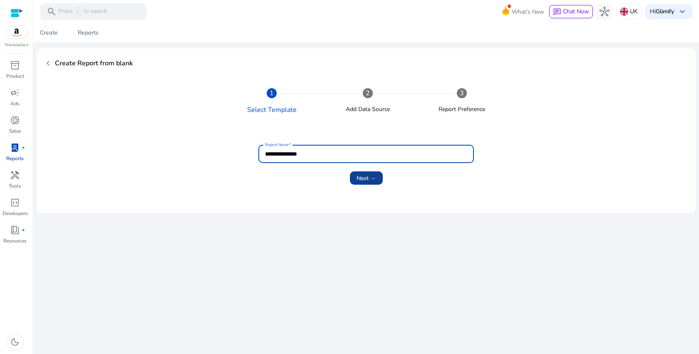
type input "**********"
click at [371, 183] on span "submit" at bounding box center [366, 178] width 33 height 20
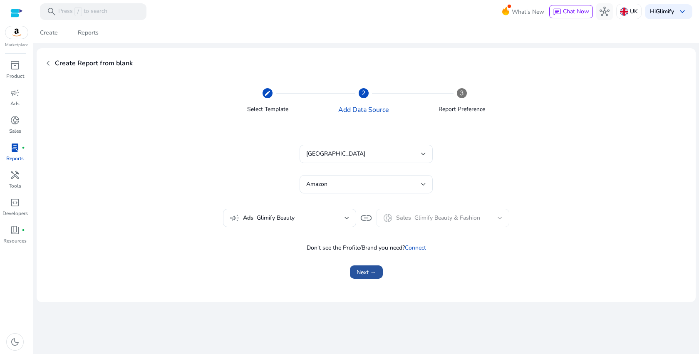
click at [370, 274] on span "Next →" at bounding box center [367, 272] width 20 height 9
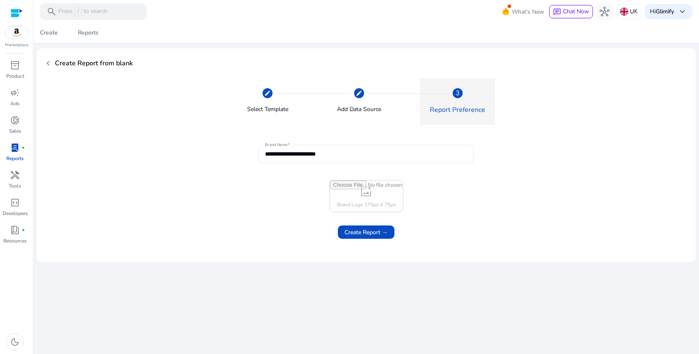
click at [357, 204] on input "file" at bounding box center [366, 196] width 73 height 31
type input "**********"
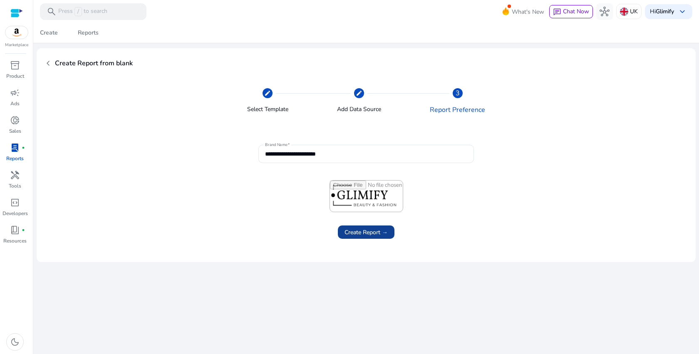
click at [392, 230] on span at bounding box center [366, 232] width 57 height 20
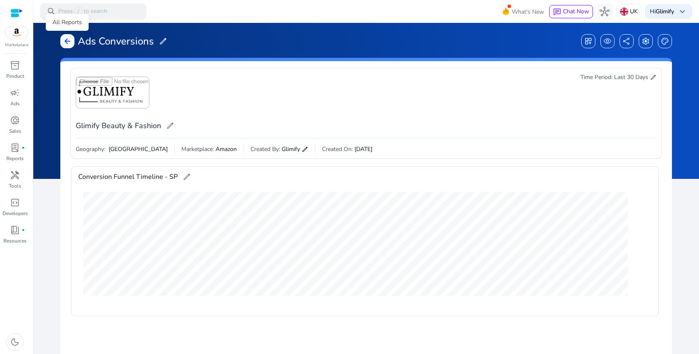
click at [72, 42] on div "arrow_back" at bounding box center [67, 41] width 14 height 14
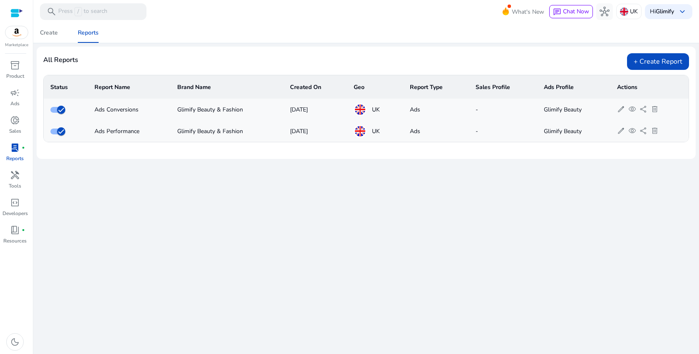
click at [235, 103] on td "Glimify Beauty & Fashion" at bounding box center [227, 110] width 113 height 22
click at [221, 116] on td "Glimify Beauty & Fashion" at bounding box center [227, 110] width 113 height 22
click at [221, 109] on td "Glimify Beauty & Fashion" at bounding box center [227, 110] width 113 height 22
click at [619, 109] on span "edit" at bounding box center [621, 109] width 8 height 8
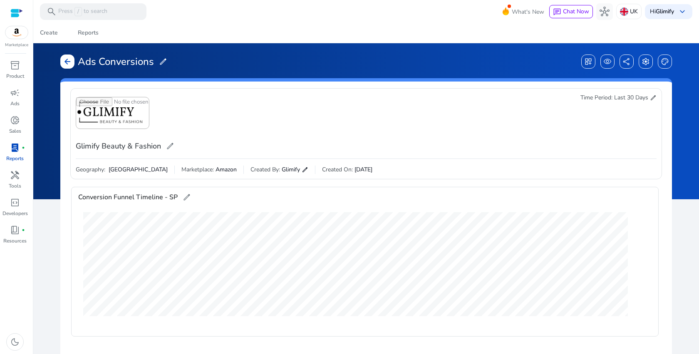
click at [74, 63] on div "arrow_back" at bounding box center [67, 62] width 14 height 14
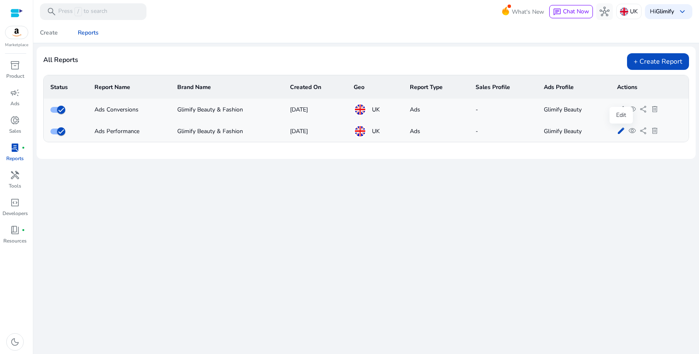
click at [619, 128] on span "edit" at bounding box center [621, 131] width 8 height 8
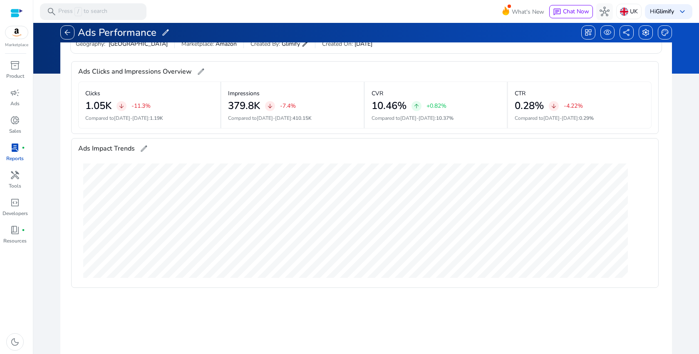
scroll to position [126, 0]
click at [563, 117] on span "[DATE]-[DATE]" at bounding box center [560, 117] width 35 height 7
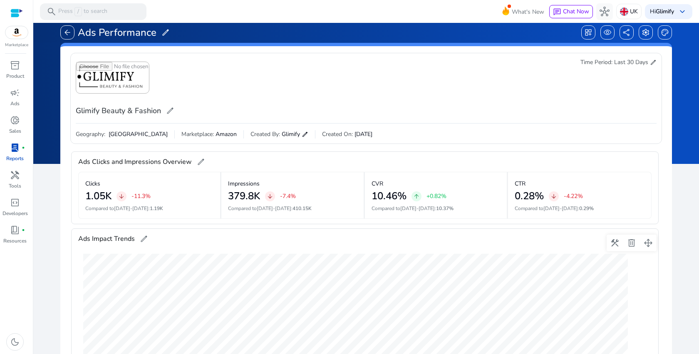
scroll to position [0, 0]
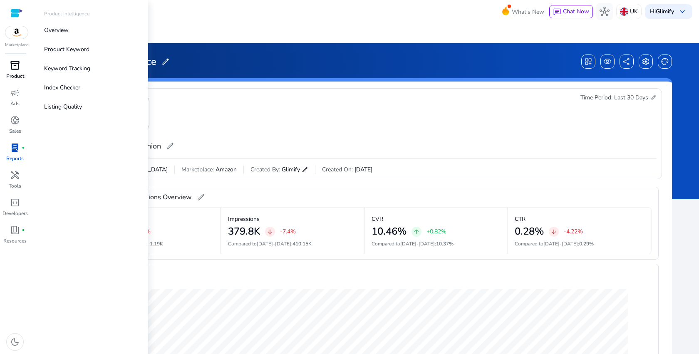
click at [11, 69] on span "inventory_2" at bounding box center [15, 65] width 10 height 10
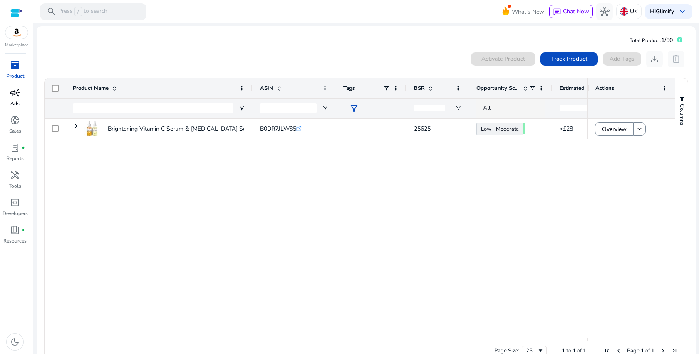
click at [11, 100] on p "Ads" at bounding box center [14, 103] width 9 height 7
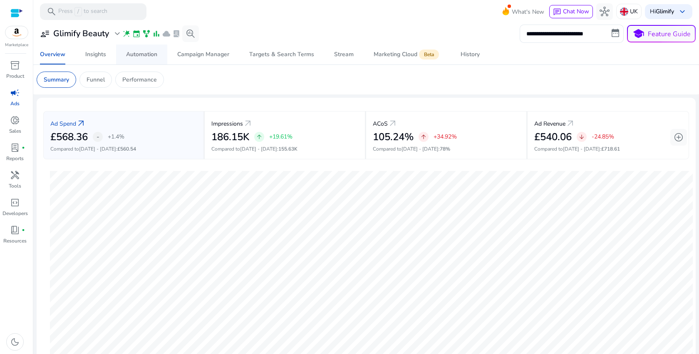
click at [132, 52] on div "Automation" at bounding box center [141, 55] width 31 height 6
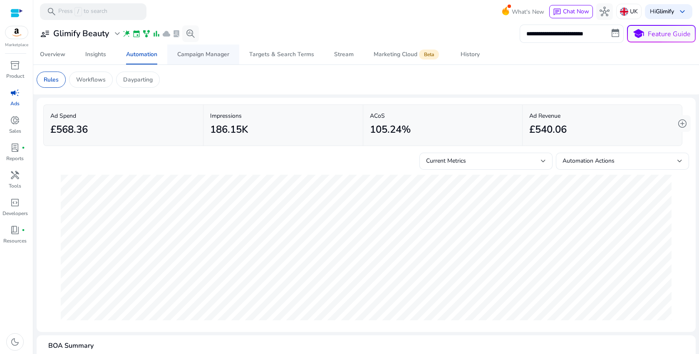
click at [198, 60] on span "Campaign Manager" at bounding box center [203, 55] width 52 height 20
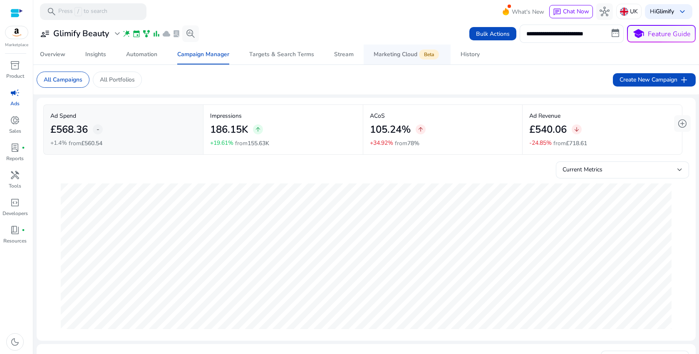
click at [402, 60] on span "Marketing Cloud Beta" at bounding box center [407, 55] width 67 height 20
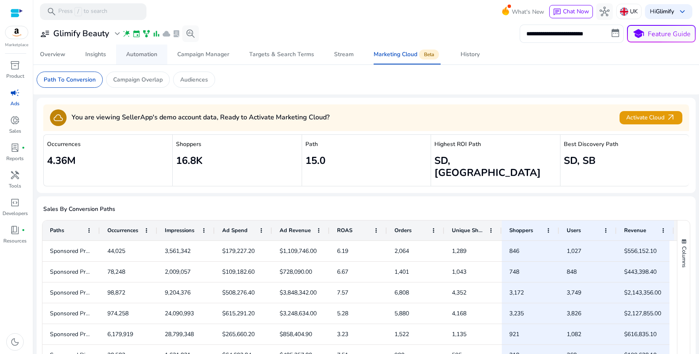
click at [158, 49] on link "Automation" at bounding box center [141, 55] width 51 height 20
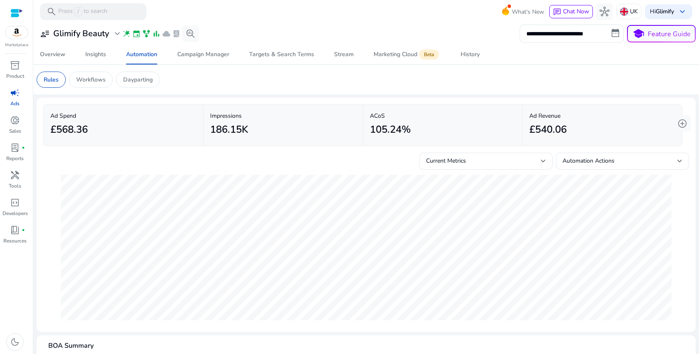
click at [237, 92] on mat-card "Rules Workflows Dayparting" at bounding box center [366, 80] width 672 height 30
click at [95, 82] on p "Workflows" at bounding box center [91, 79] width 30 height 9
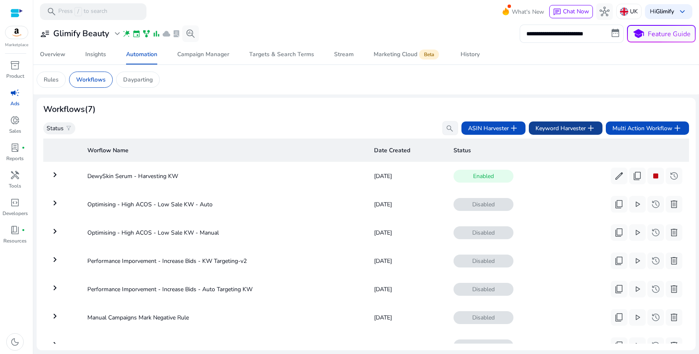
click at [582, 133] on span "Keyword Harvester add" at bounding box center [566, 128] width 60 height 10
